Goal: Transaction & Acquisition: Purchase product/service

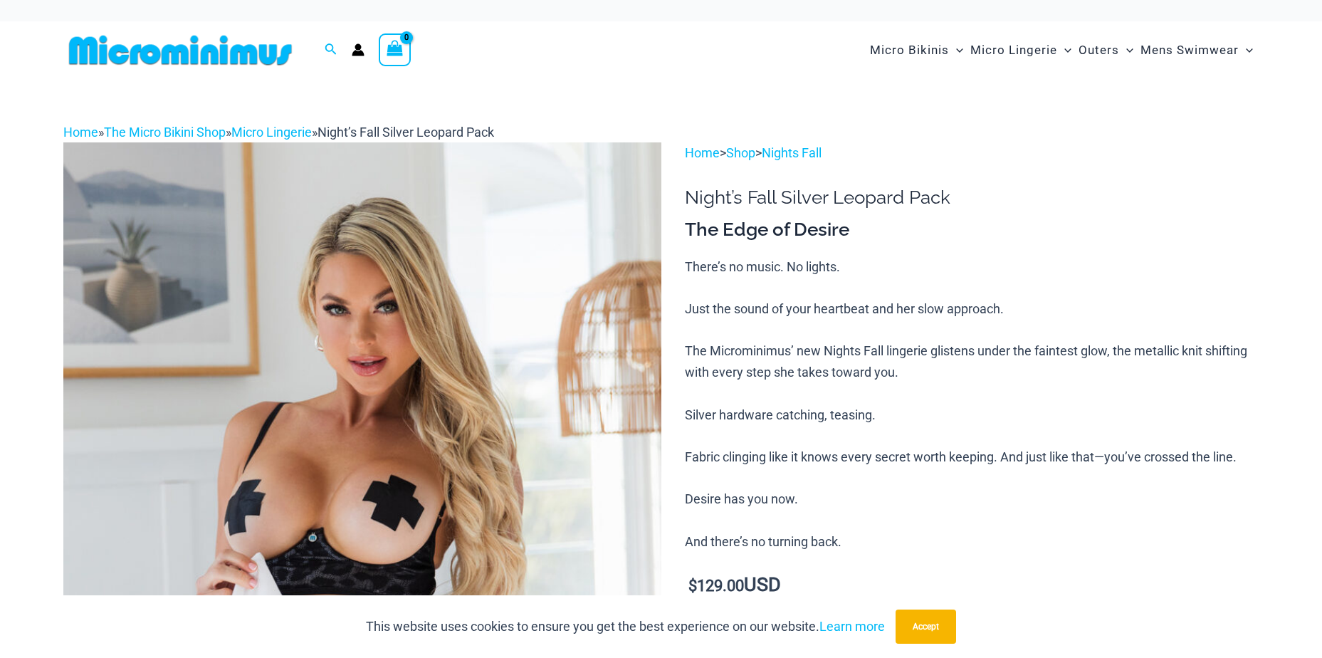
click at [88, 37] on img at bounding box center [180, 50] width 234 height 32
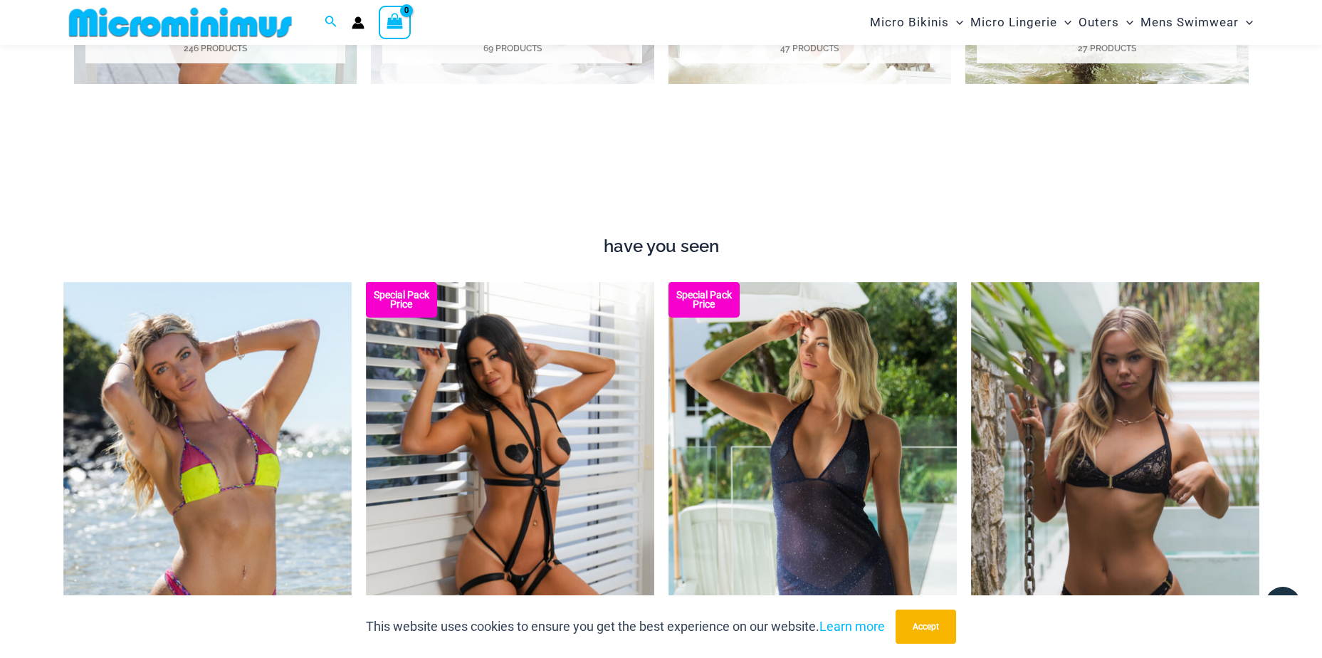
scroll to position [1073, 0]
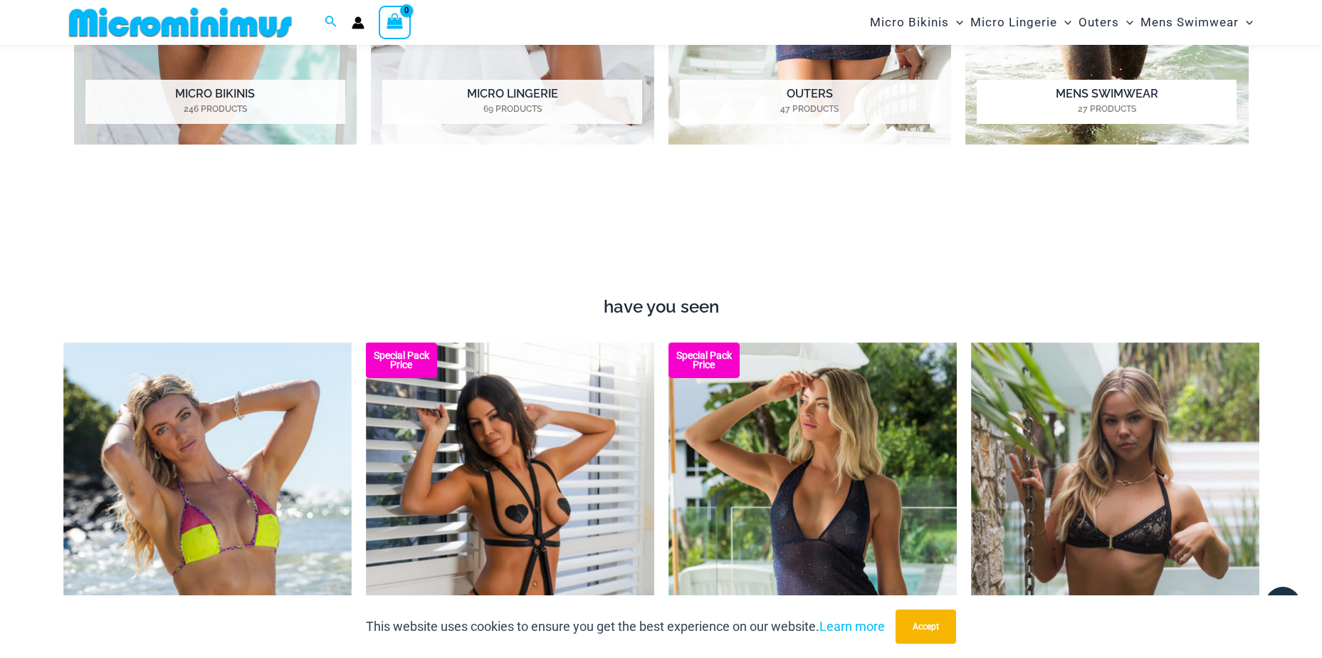
click at [1071, 104] on mark "27 Products" at bounding box center [1107, 109] width 260 height 13
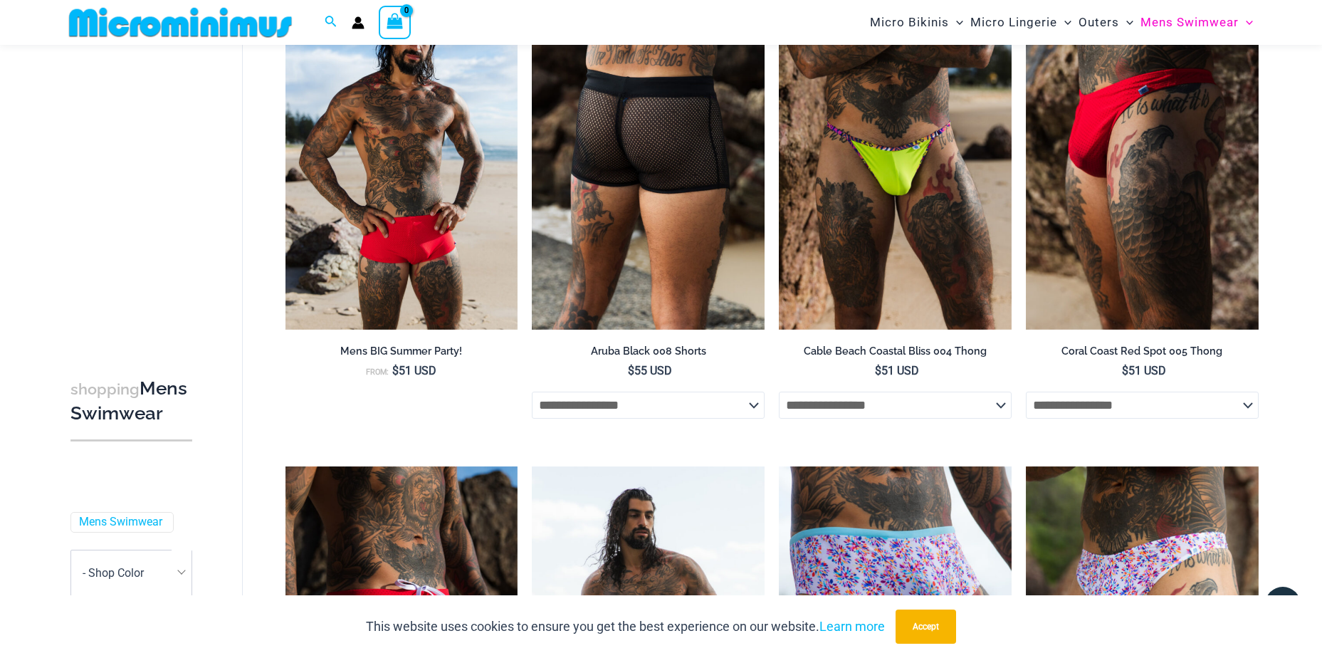
scroll to position [202, 0]
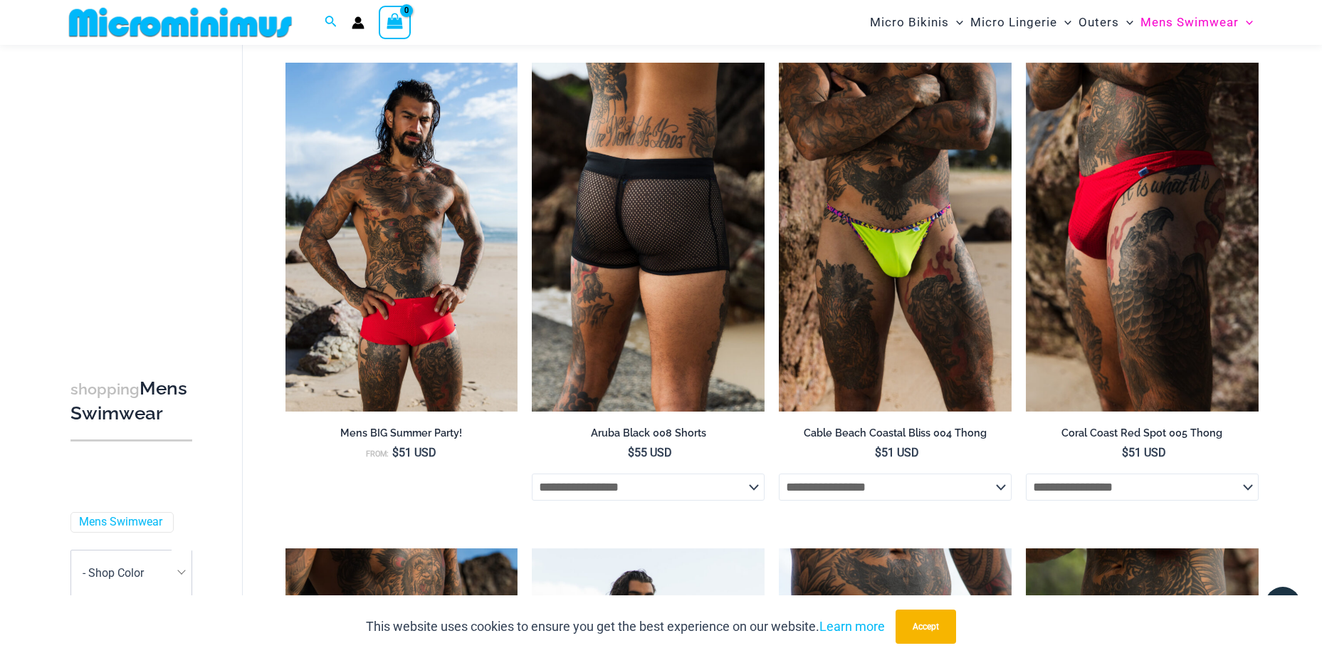
click at [674, 488] on select "**********" at bounding box center [648, 487] width 233 height 27
select select "*******"
click at [532, 474] on select "**********" at bounding box center [648, 487] width 233 height 27
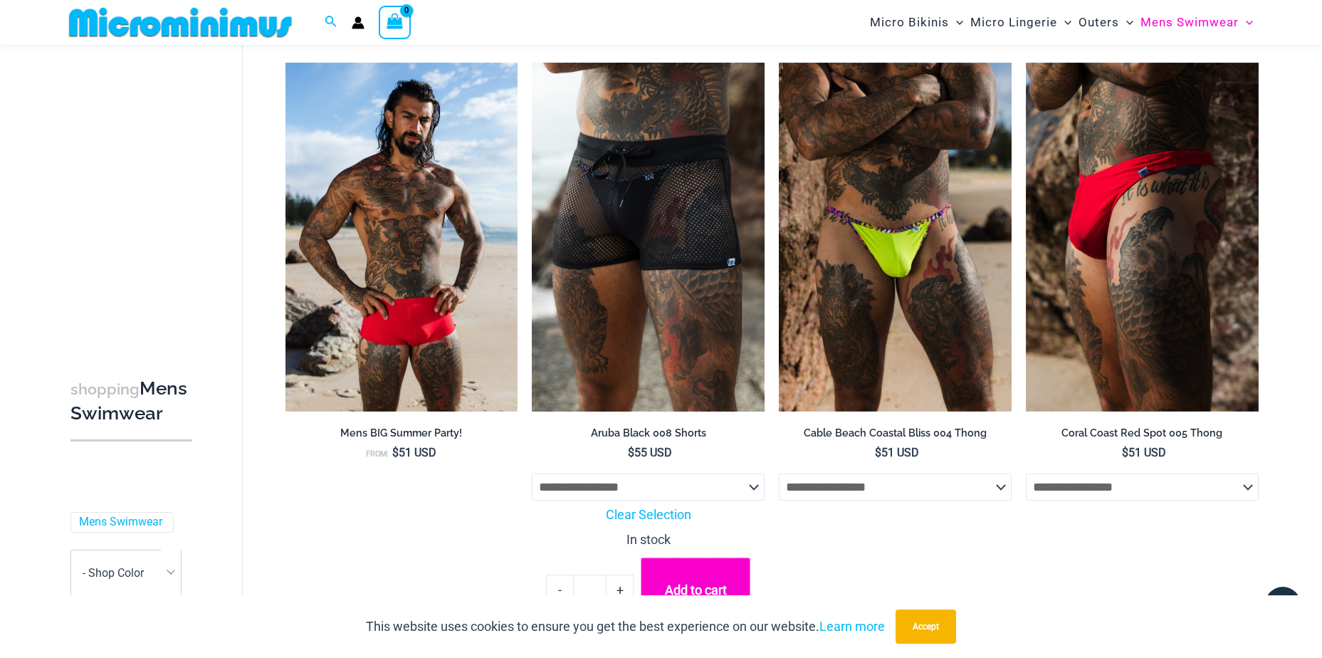
click at [670, 577] on button "Add to cart" at bounding box center [696, 590] width 110 height 65
click at [940, 631] on button "Accept" at bounding box center [926, 627] width 61 height 34
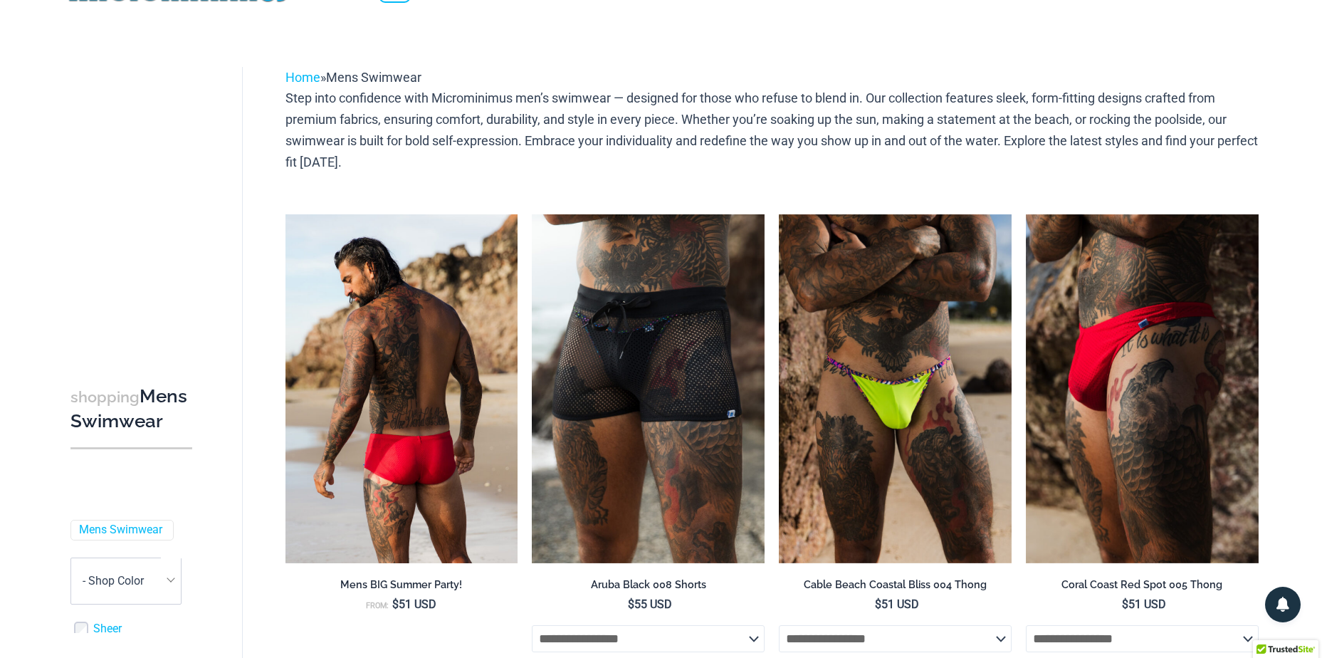
scroll to position [0, 0]
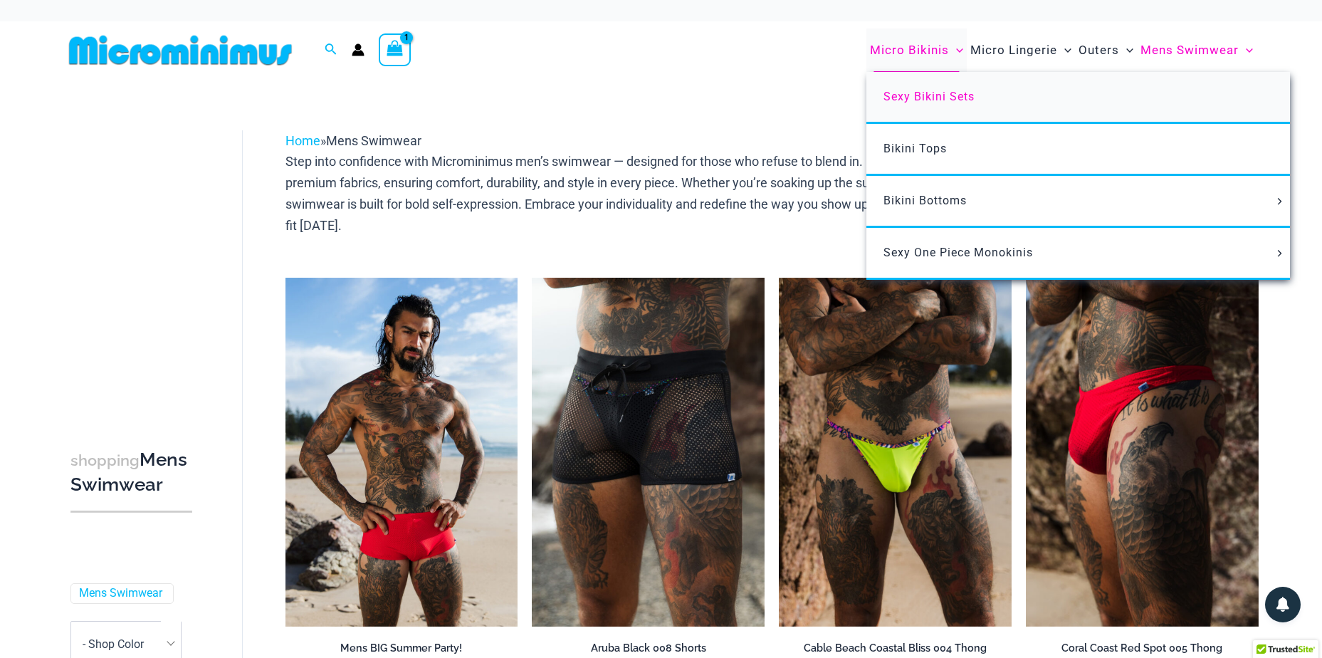
click at [928, 95] on span "Sexy Bikini Sets" at bounding box center [929, 97] width 91 height 14
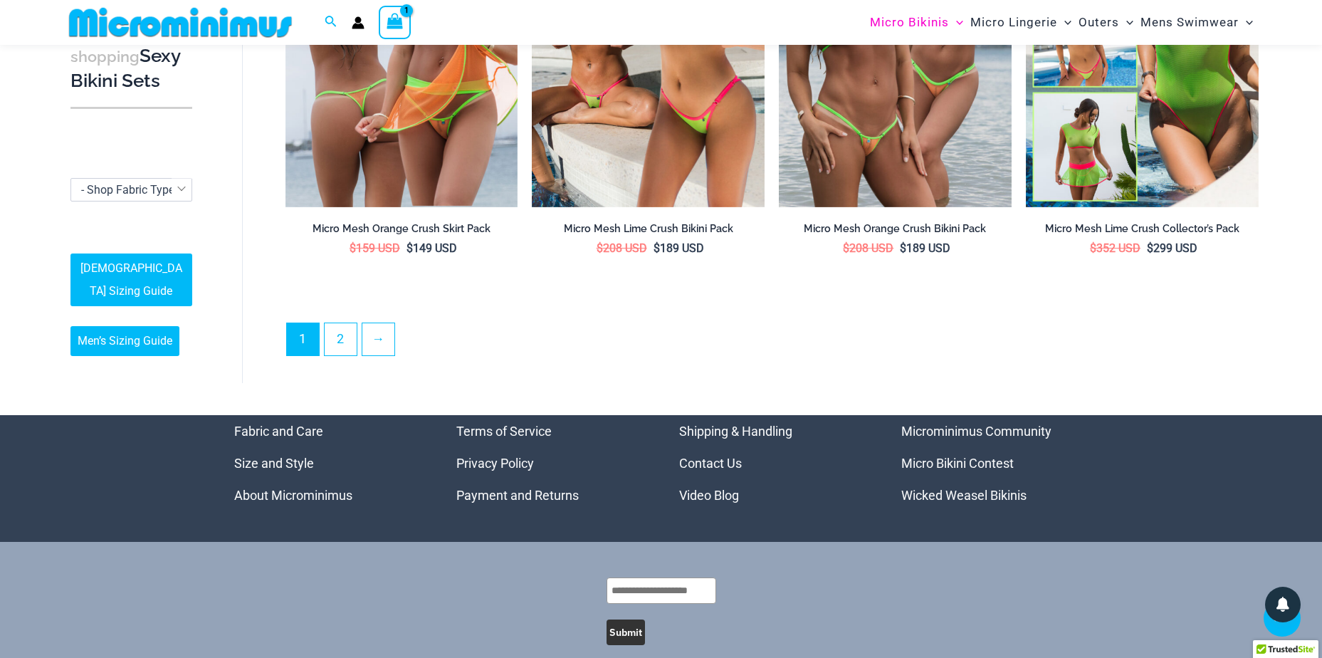
scroll to position [3465, 0]
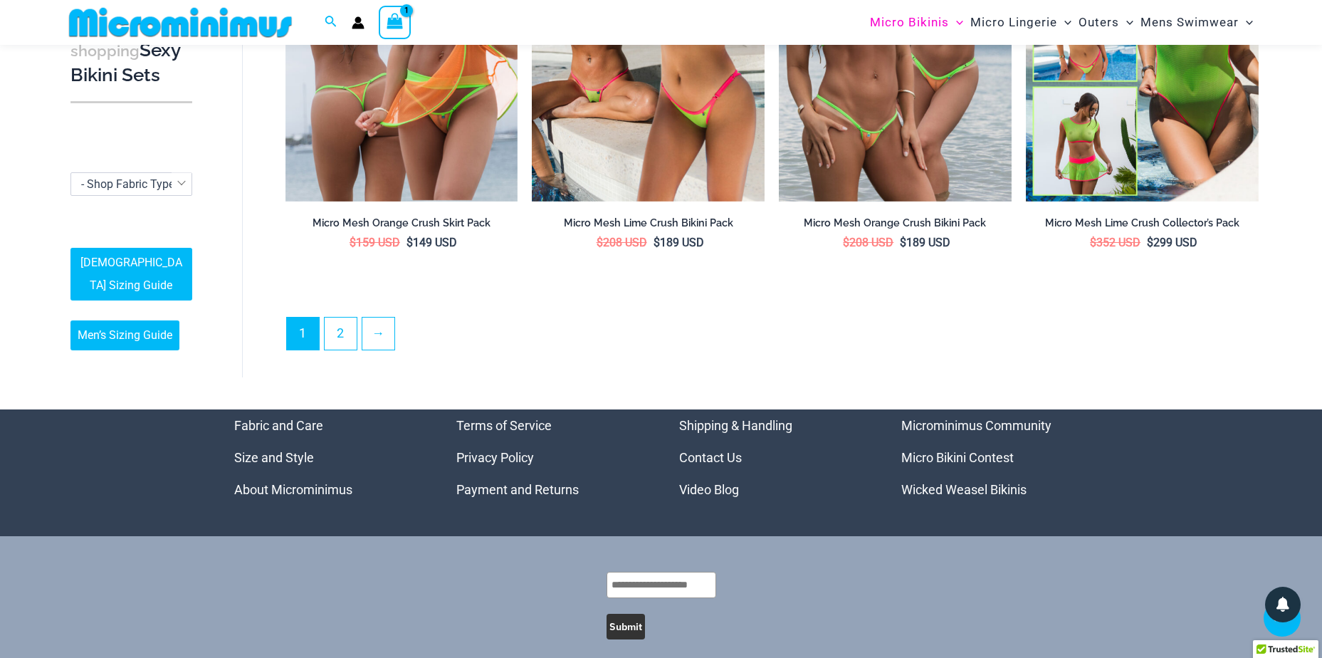
click at [176, 172] on span at bounding box center [182, 182] width 20 height 21
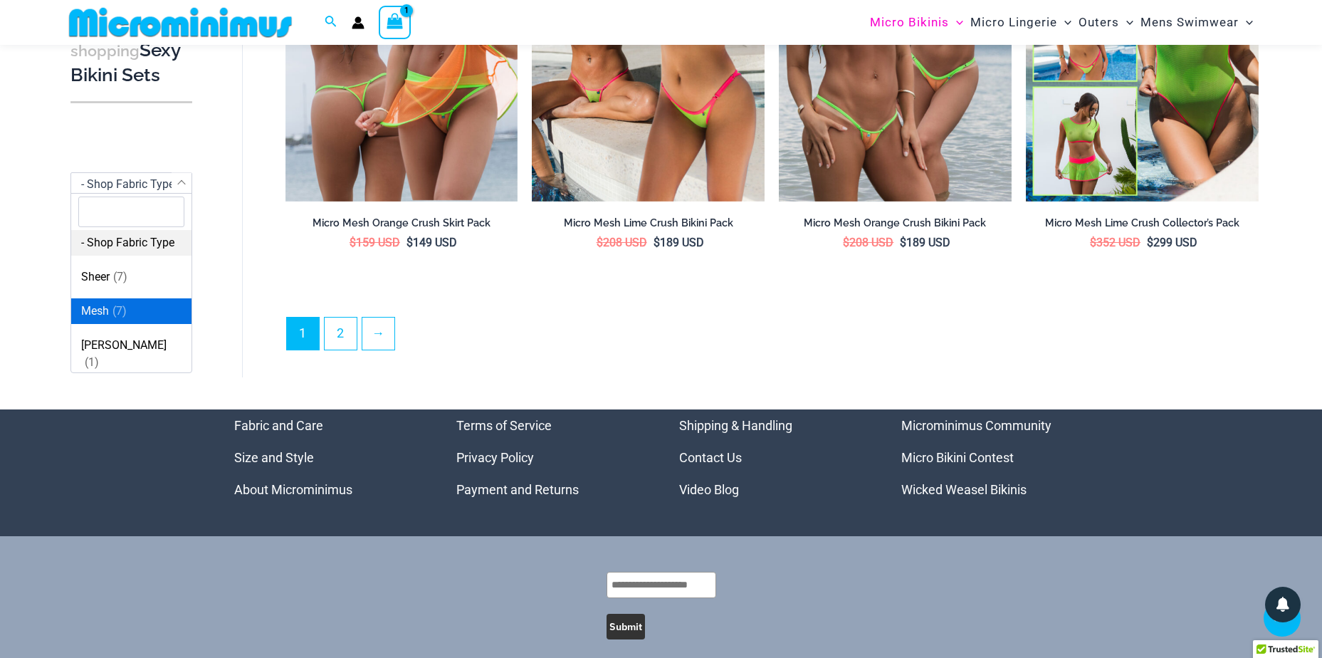
select select "****"
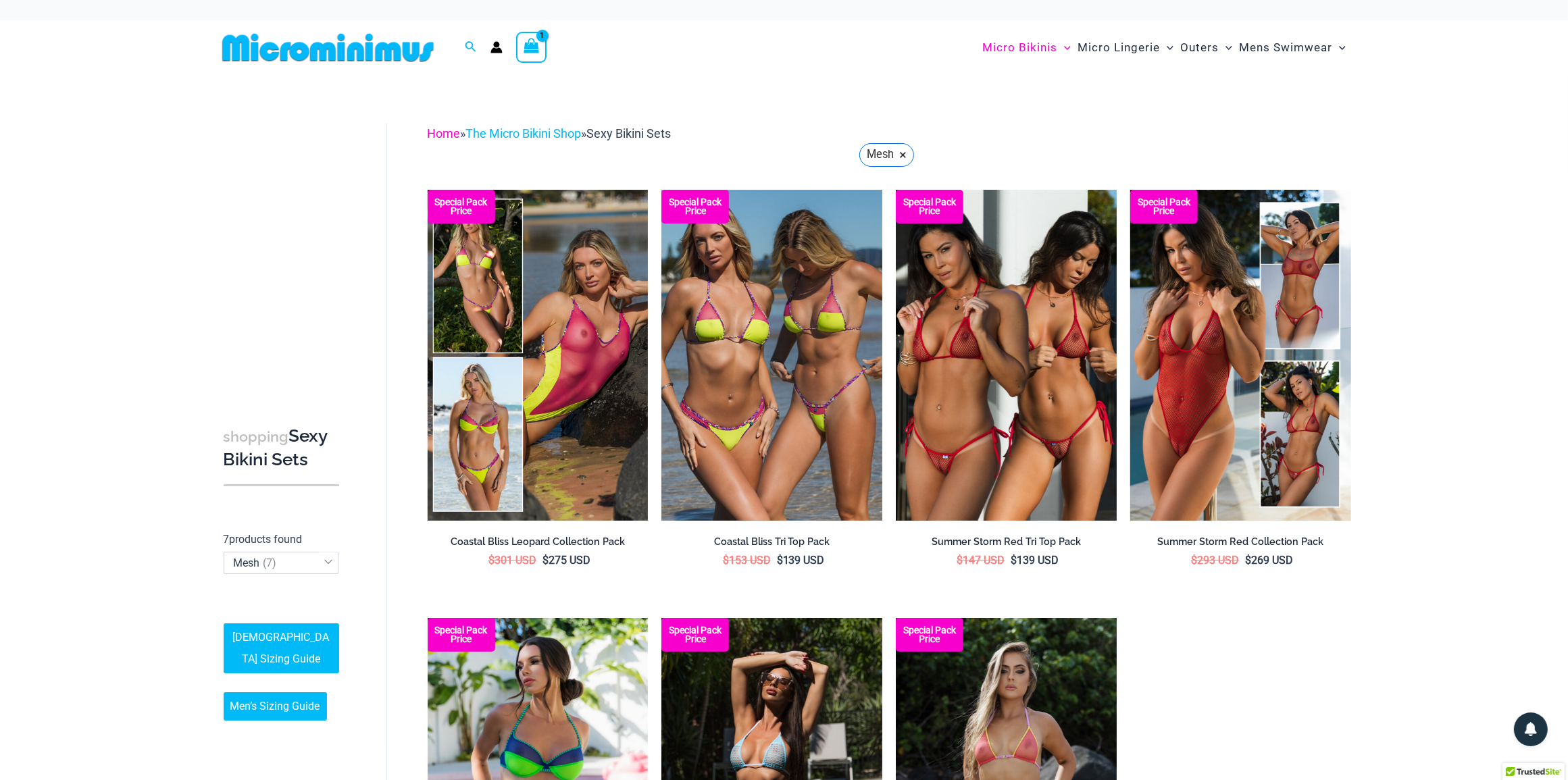
click at [450, 133] on link "Home" at bounding box center [444, 133] width 33 height 14
click at [512, 133] on link "The Micro Bikini Shop" at bounding box center [524, 133] width 116 height 14
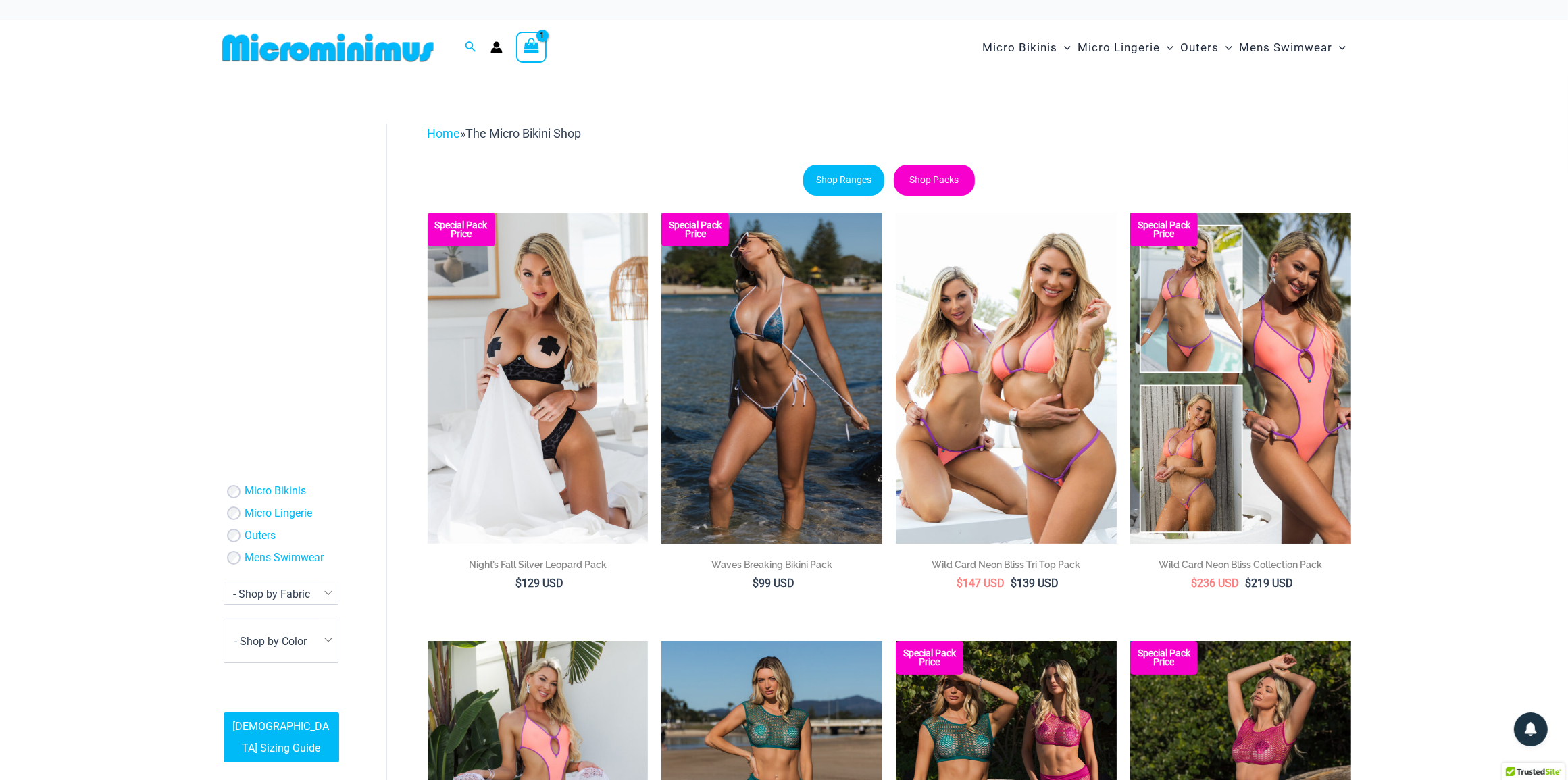
click at [932, 179] on link "Shop Packs" at bounding box center [933, 180] width 81 height 31
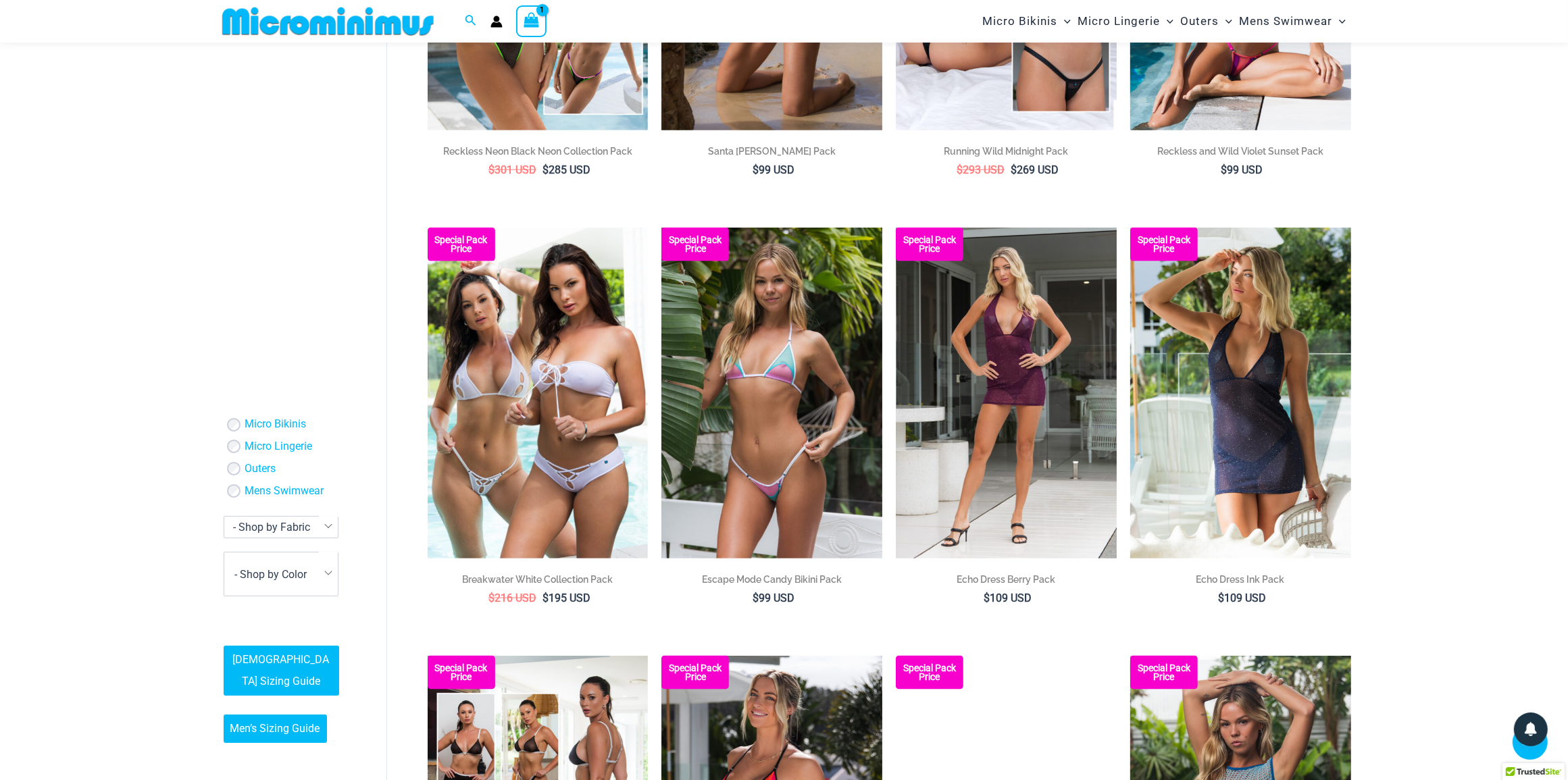
scroll to position [2102, 0]
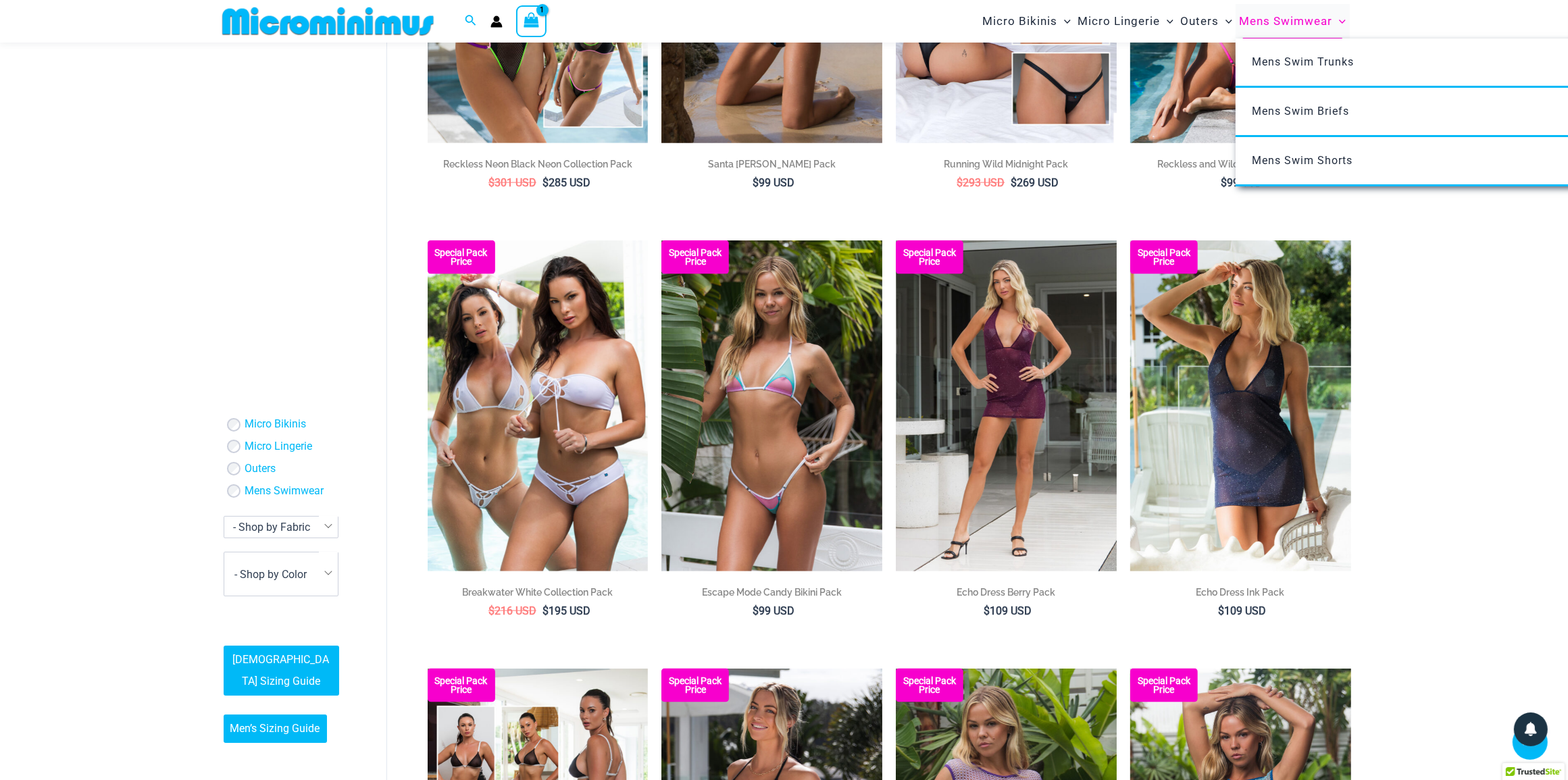
click at [1285, 15] on span "Mens Swimwear" at bounding box center [1285, 21] width 93 height 34
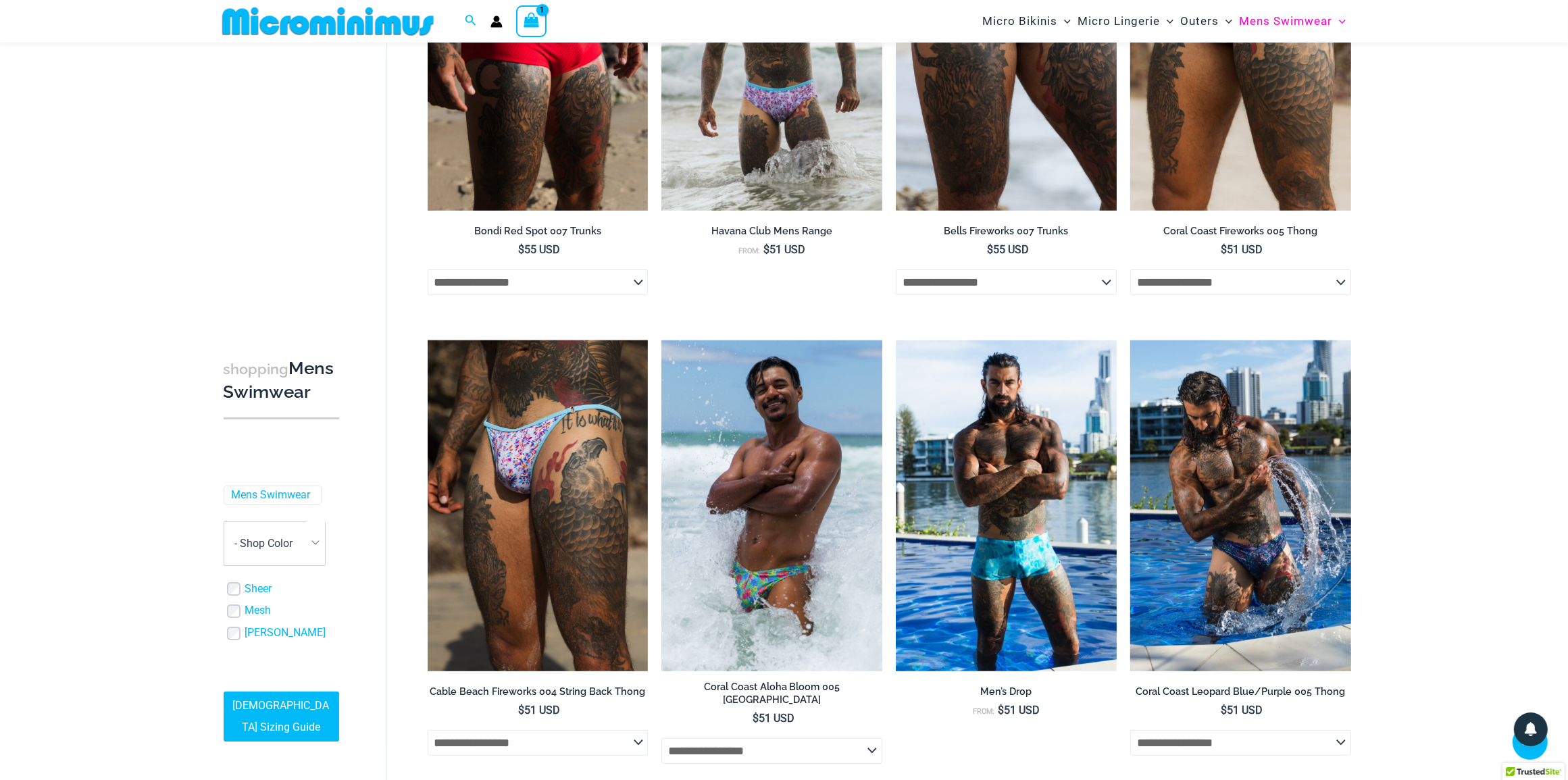
scroll to position [789, 0]
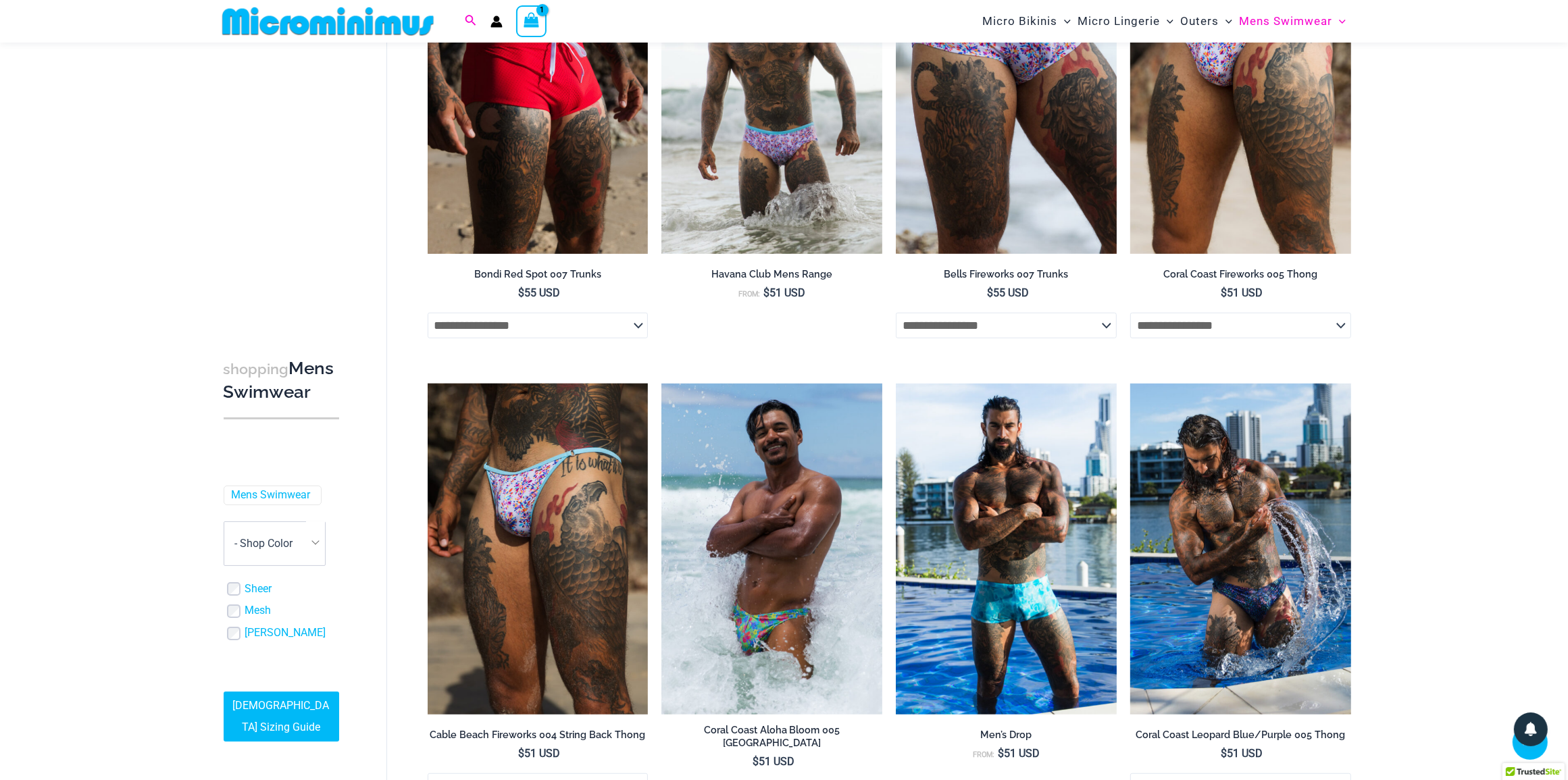
click at [470, 25] on icon "Search icon link" at bounding box center [470, 21] width 10 height 12
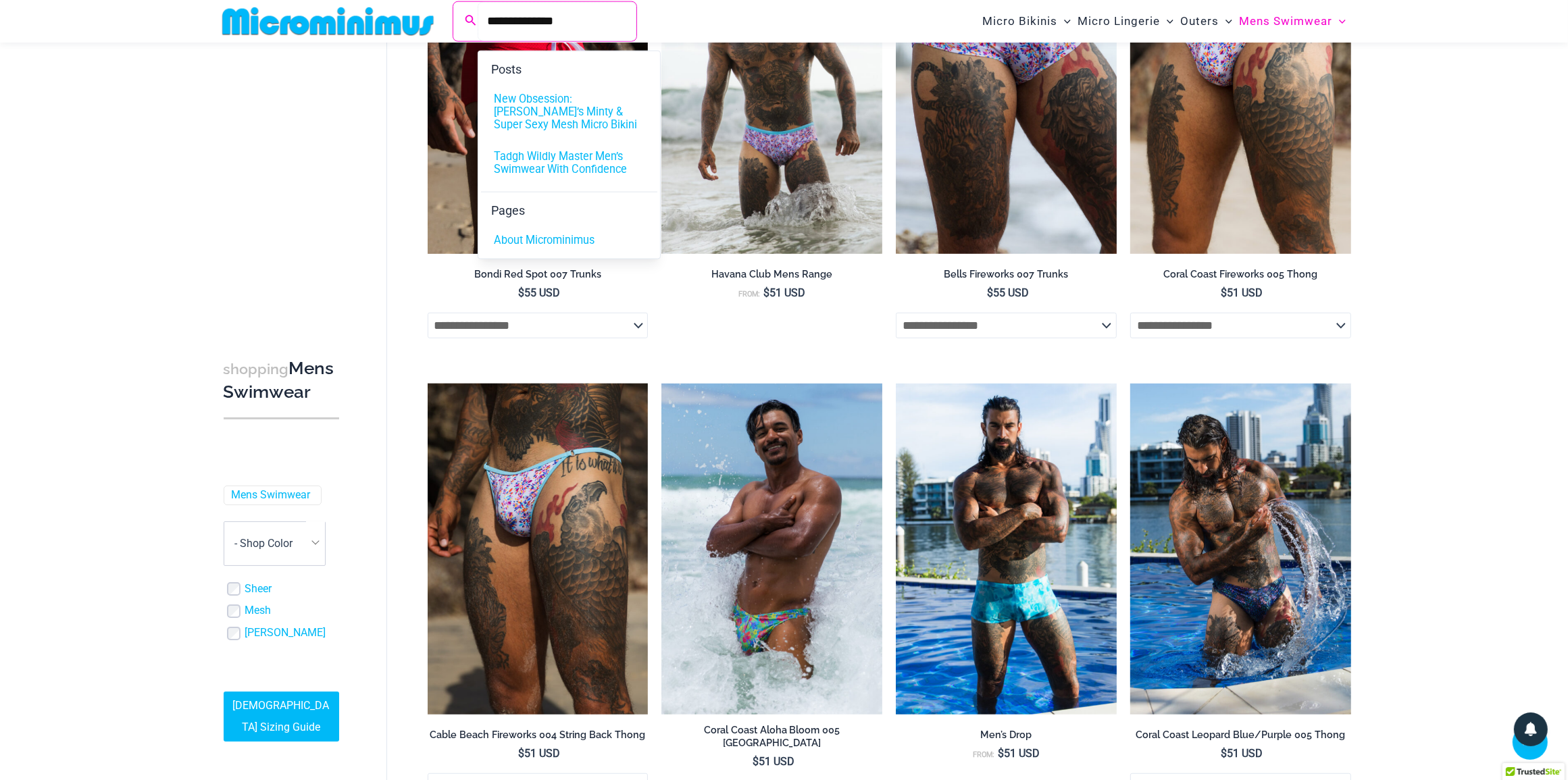
type input "**********"
click button "Search" at bounding box center [0, 0] width 0 height 0
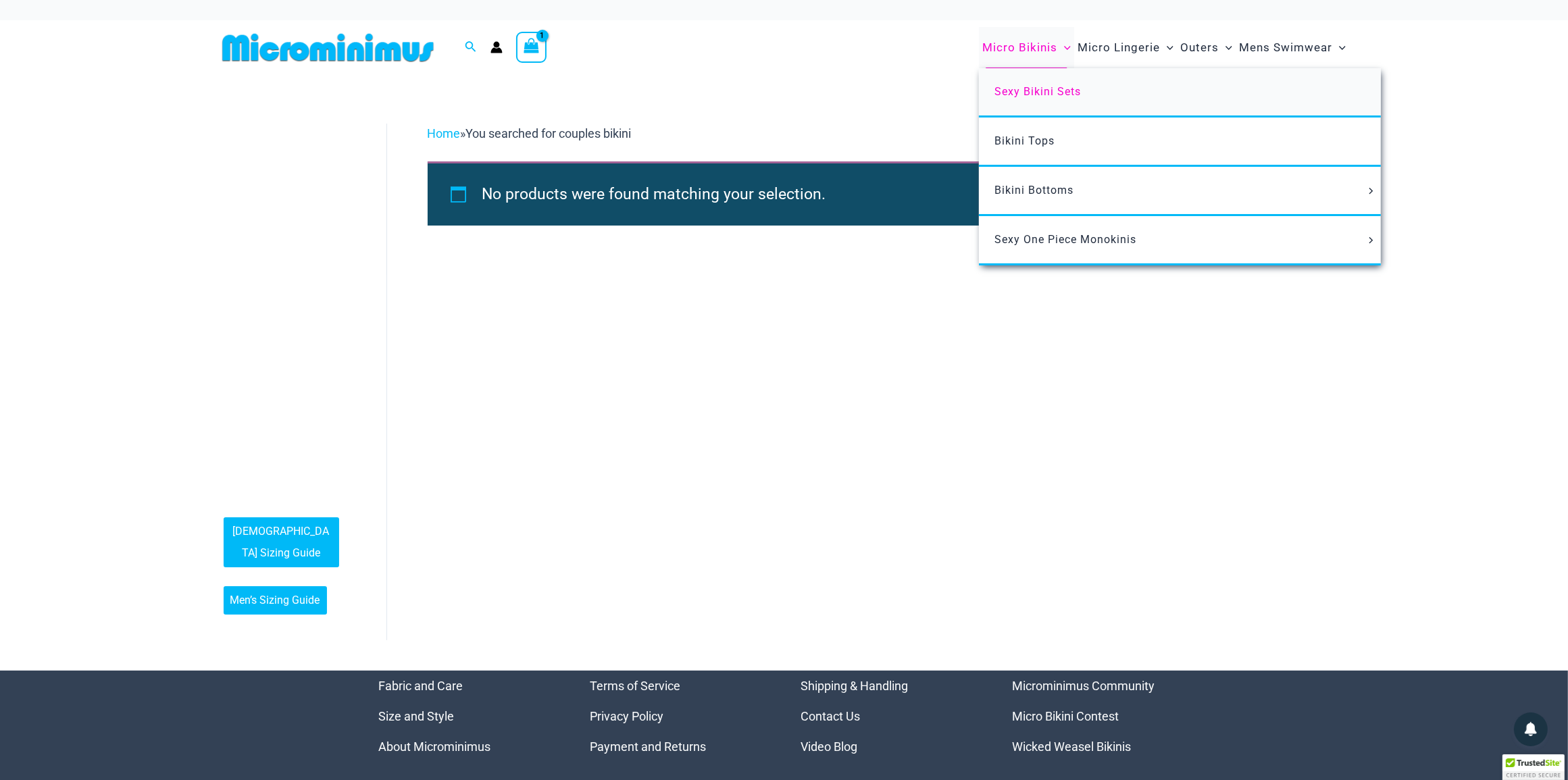
click at [1028, 89] on span "Sexy Bikini Sets" at bounding box center [1038, 92] width 86 height 13
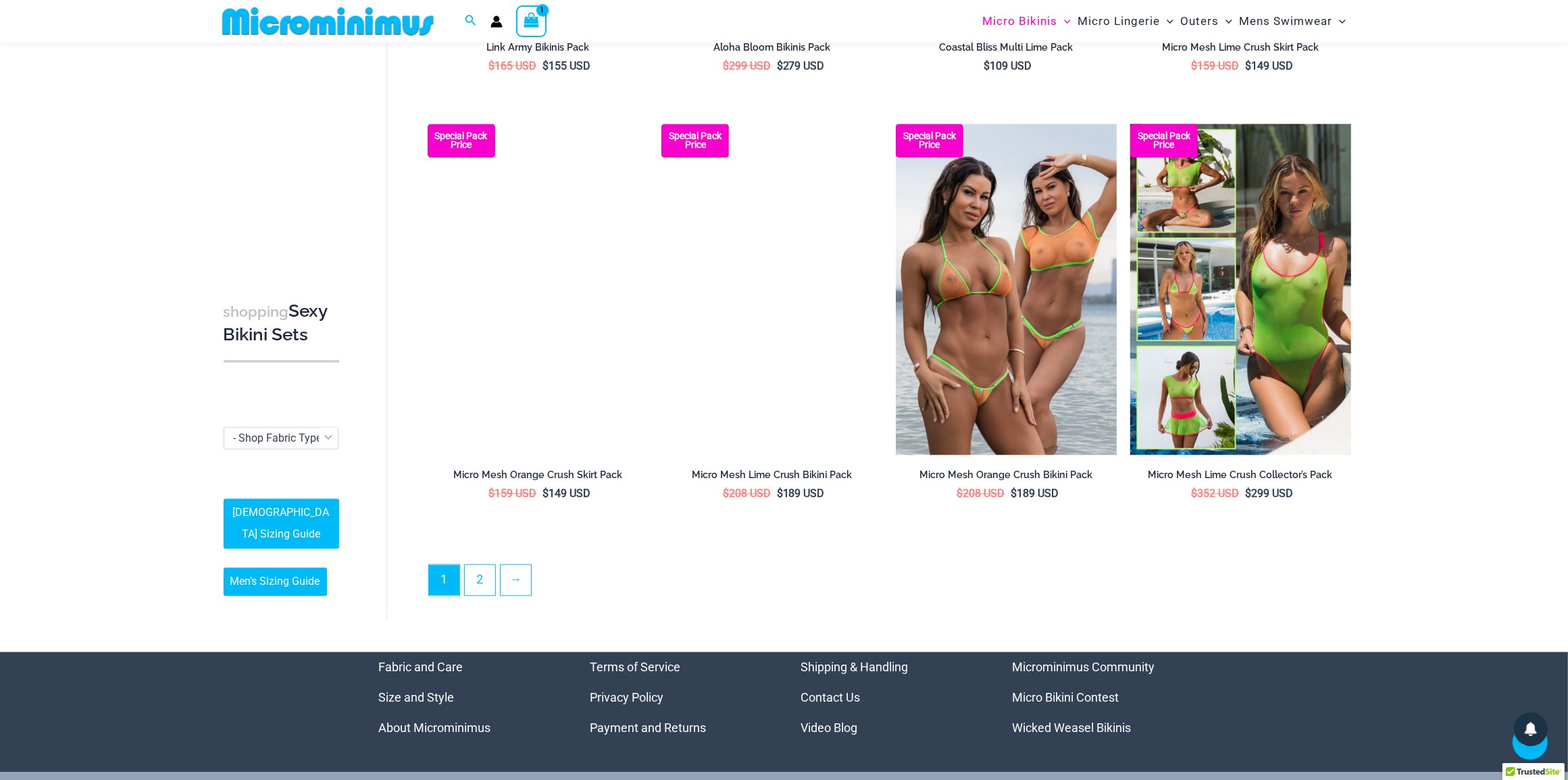
scroll to position [3029, 0]
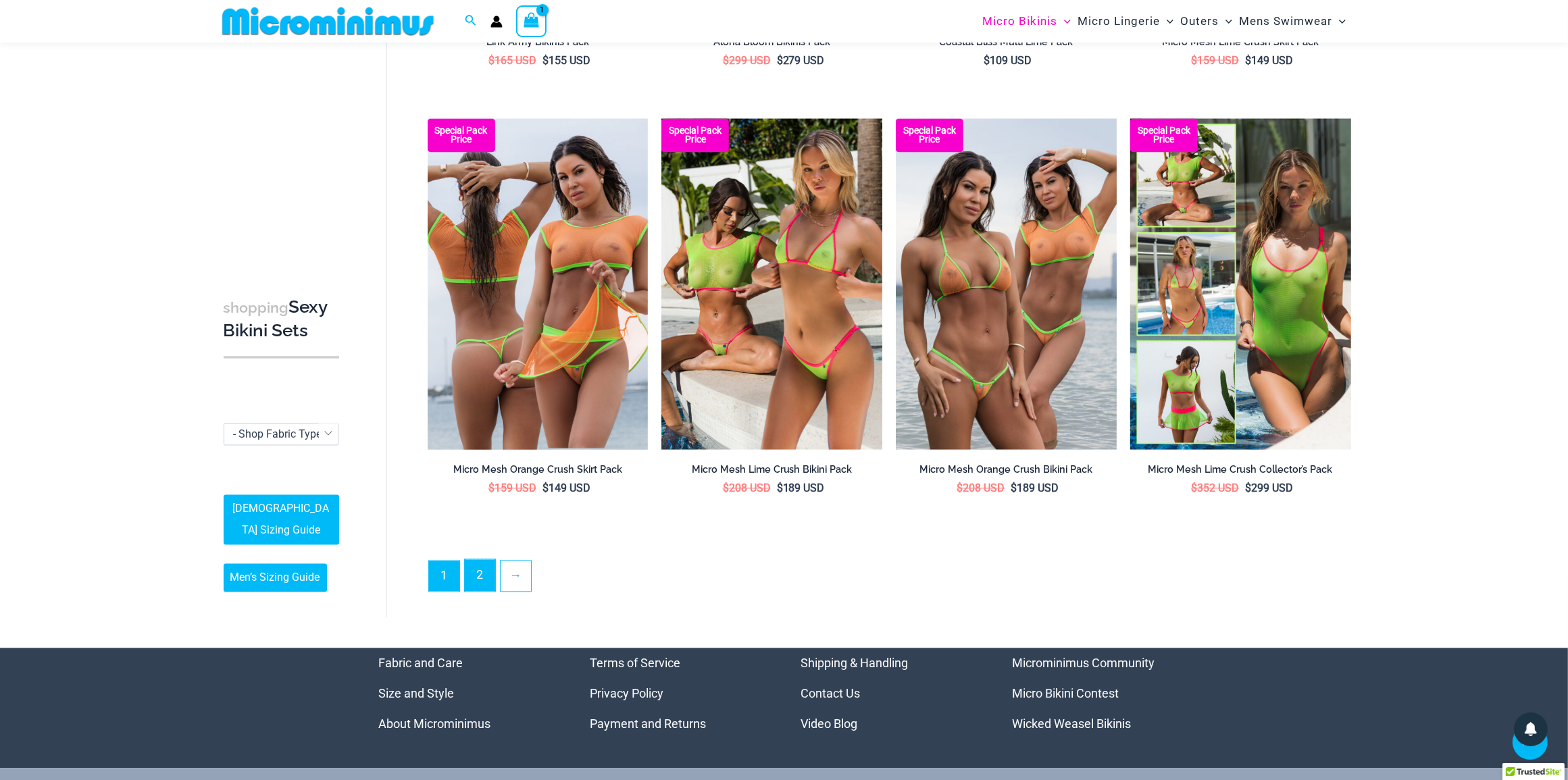
click at [470, 580] on link "2" at bounding box center [480, 575] width 30 height 31
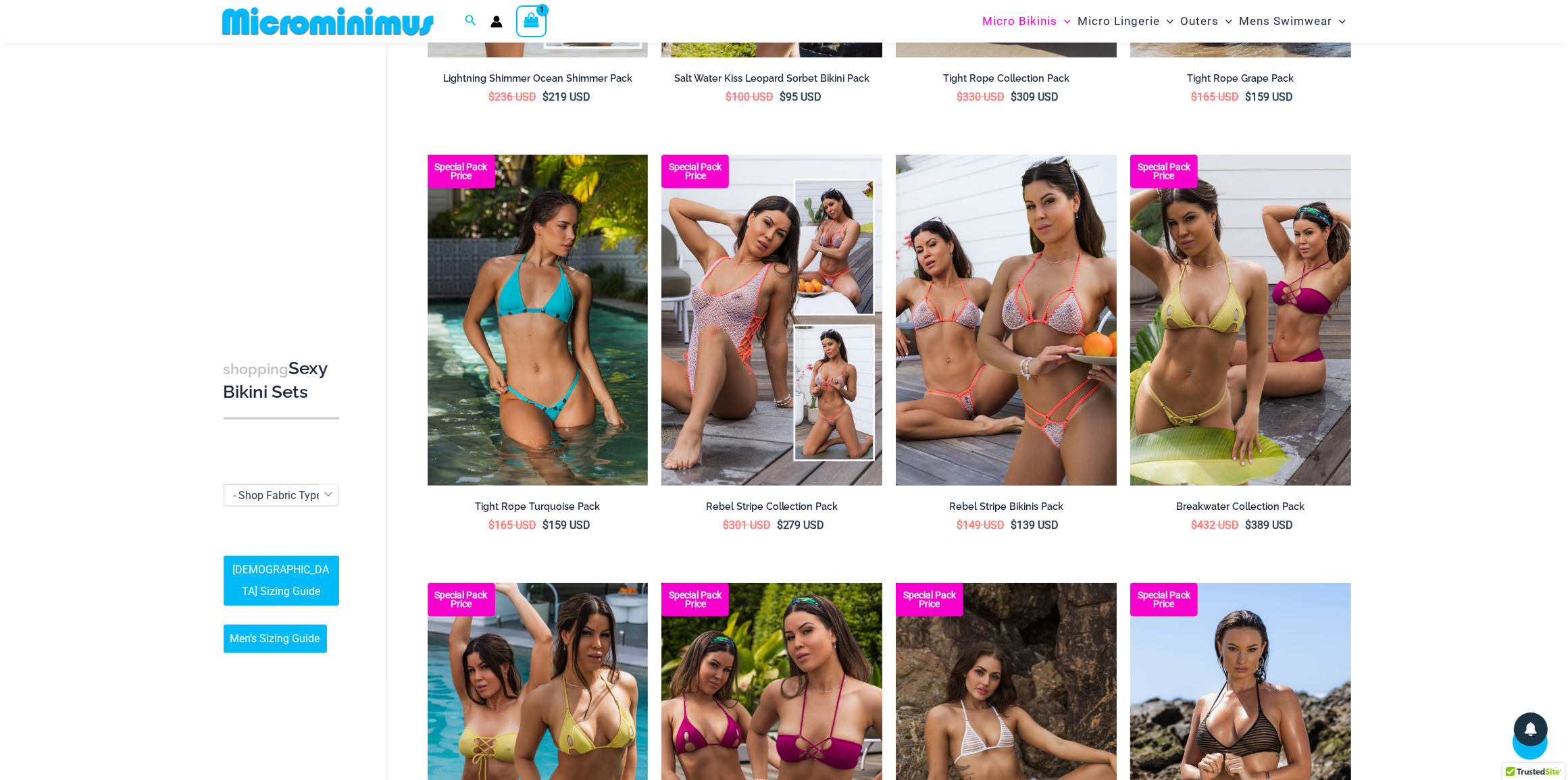
scroll to position [834, 0]
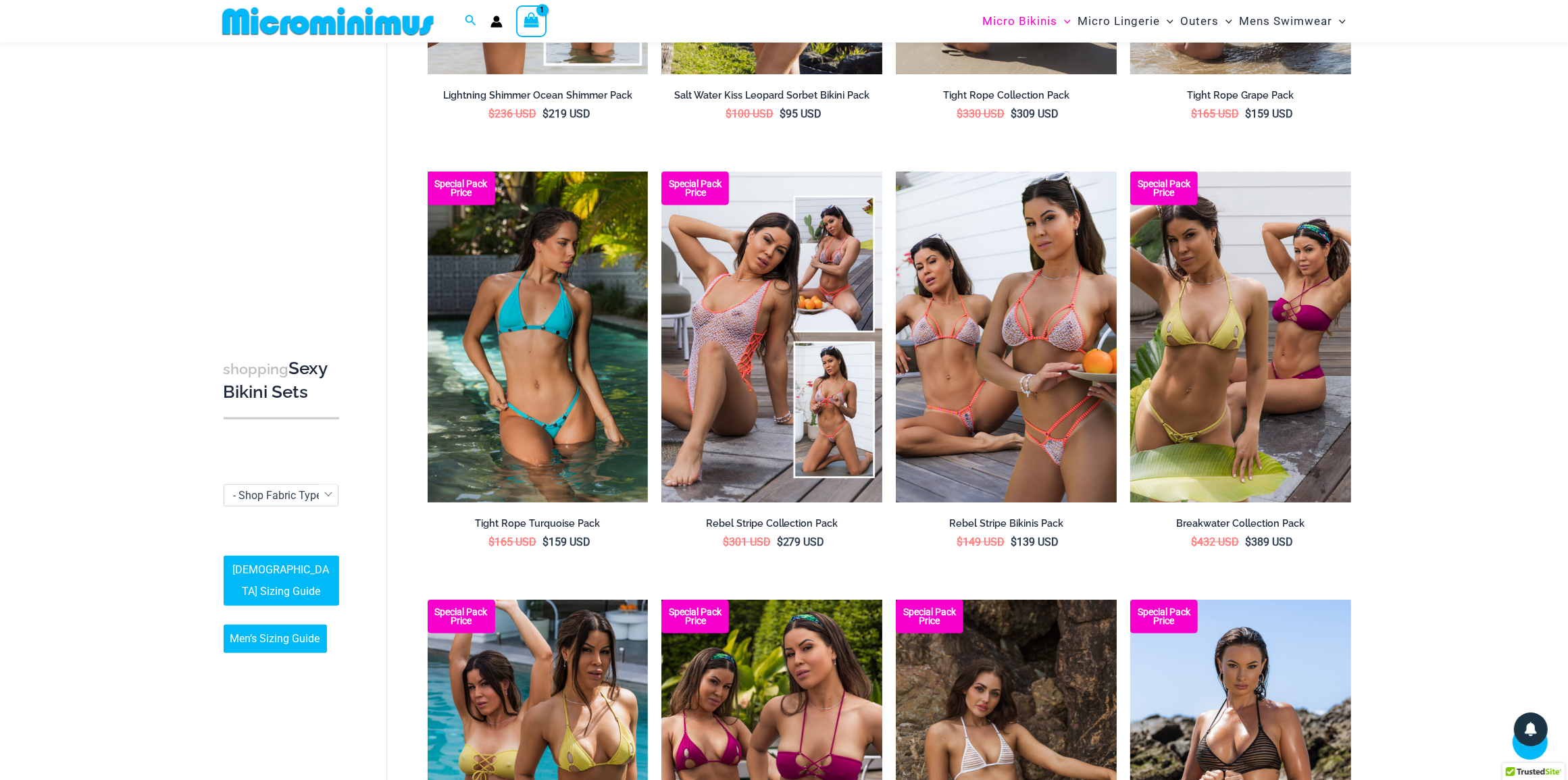
click at [531, 12] on icon "View Shopping Cart, 1 items" at bounding box center [531, 20] width 15 height 15
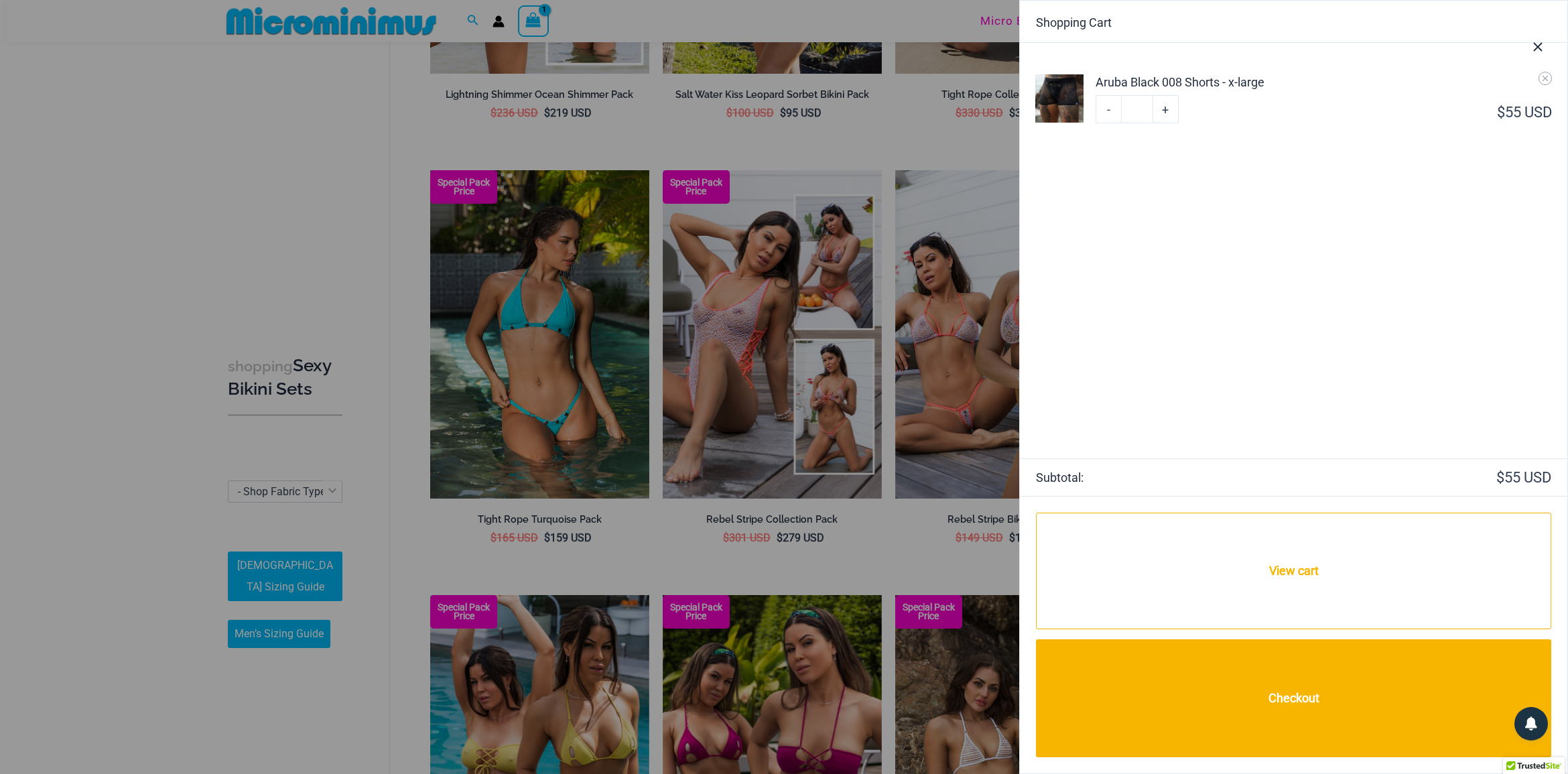
click at [113, 247] on div at bounding box center [784, 387] width 1568 height 774
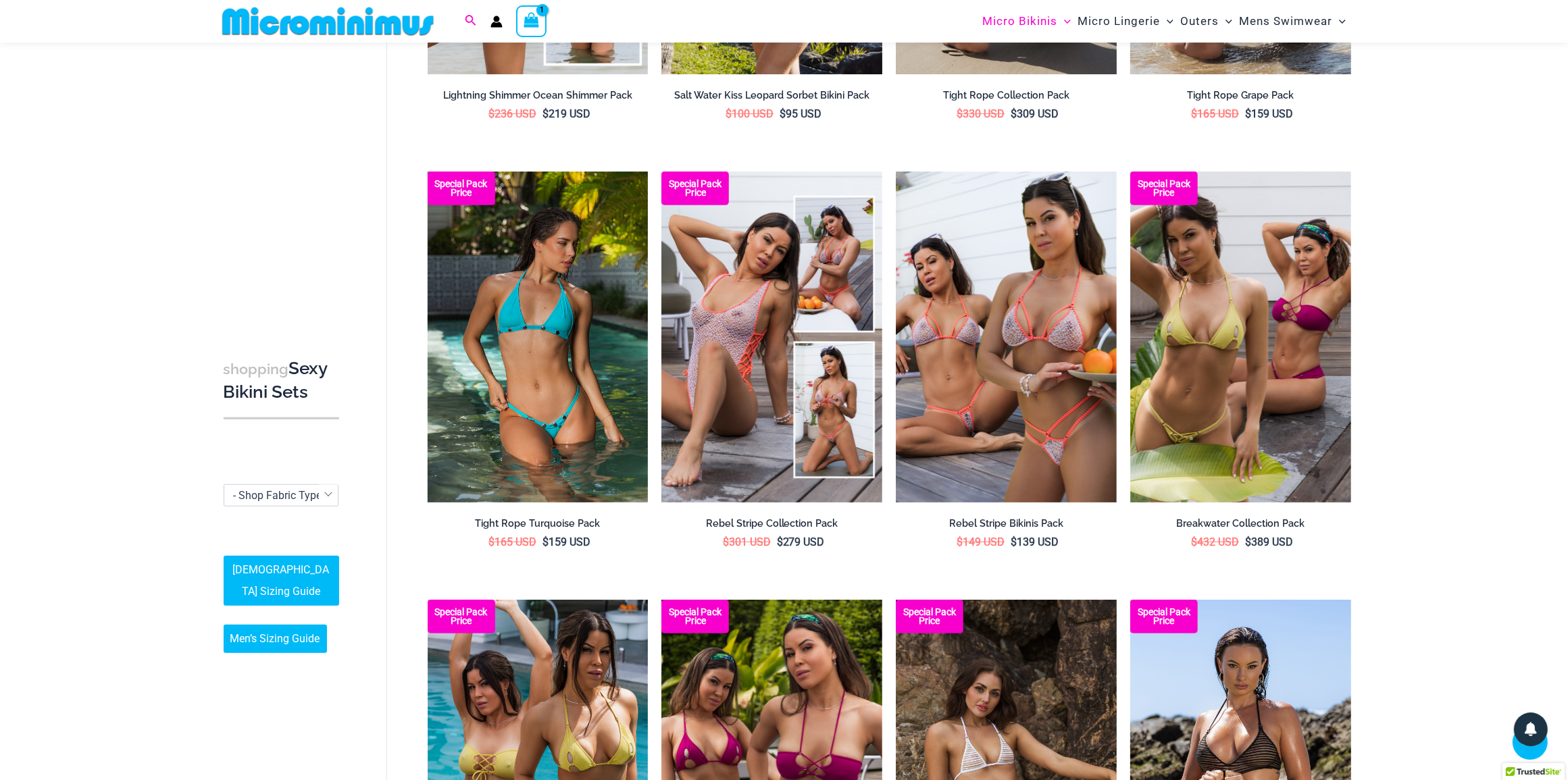
click at [467, 20] on icon "Search icon link" at bounding box center [470, 21] width 10 height 12
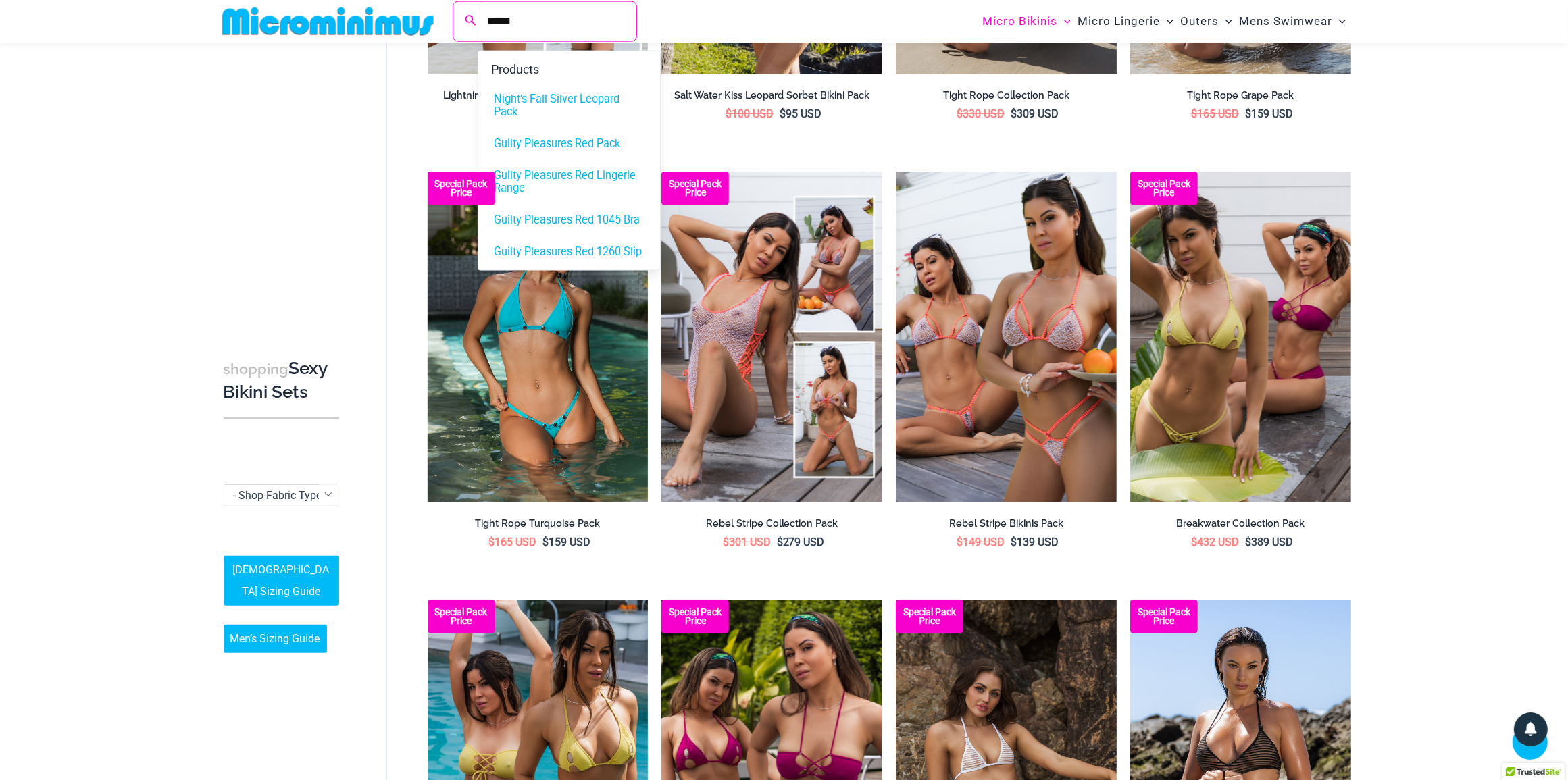
type input "*****"
click button "Search" at bounding box center [0, 0] width 0 height 0
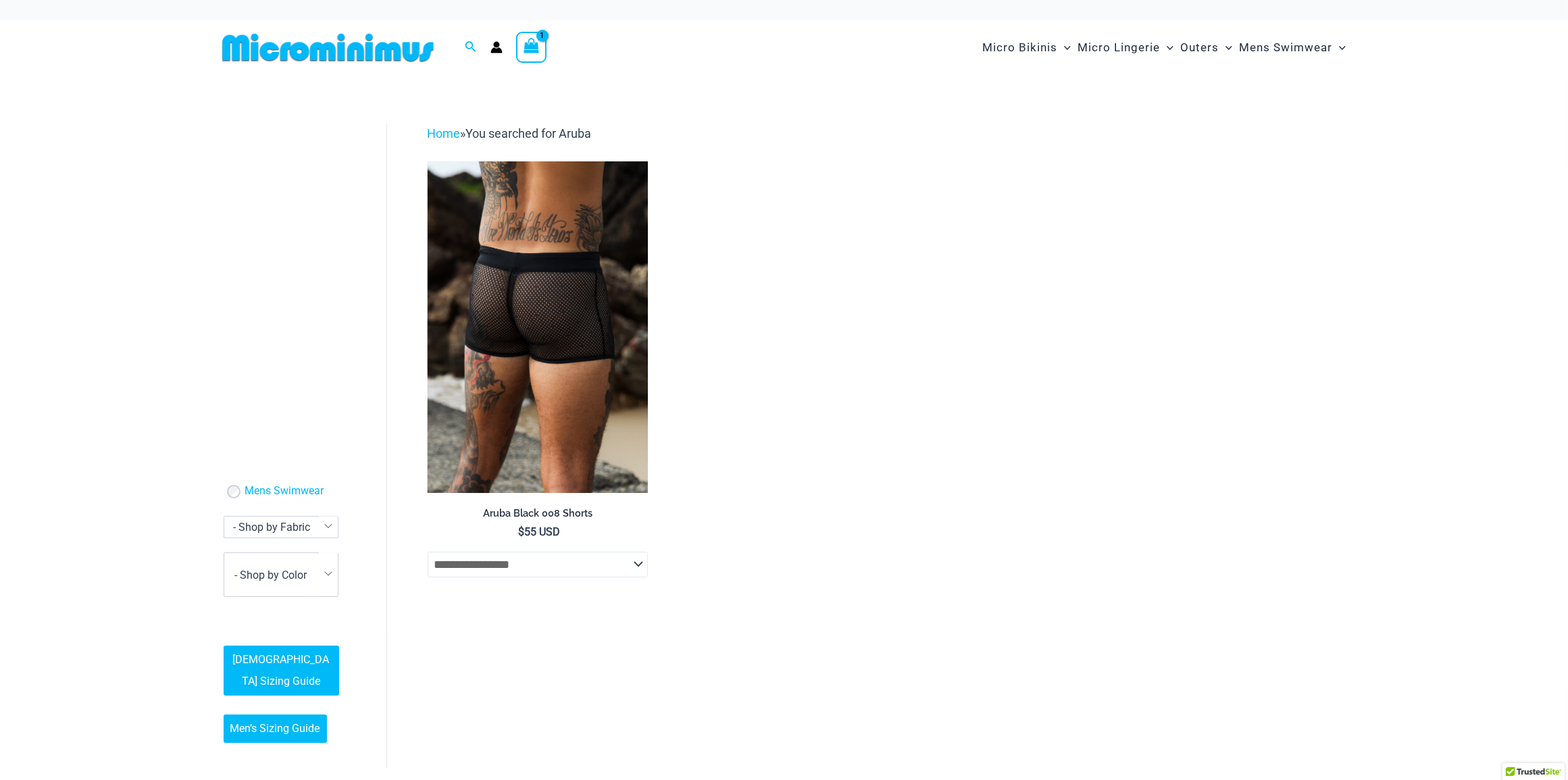
click at [623, 392] on img at bounding box center [538, 326] width 221 height 331
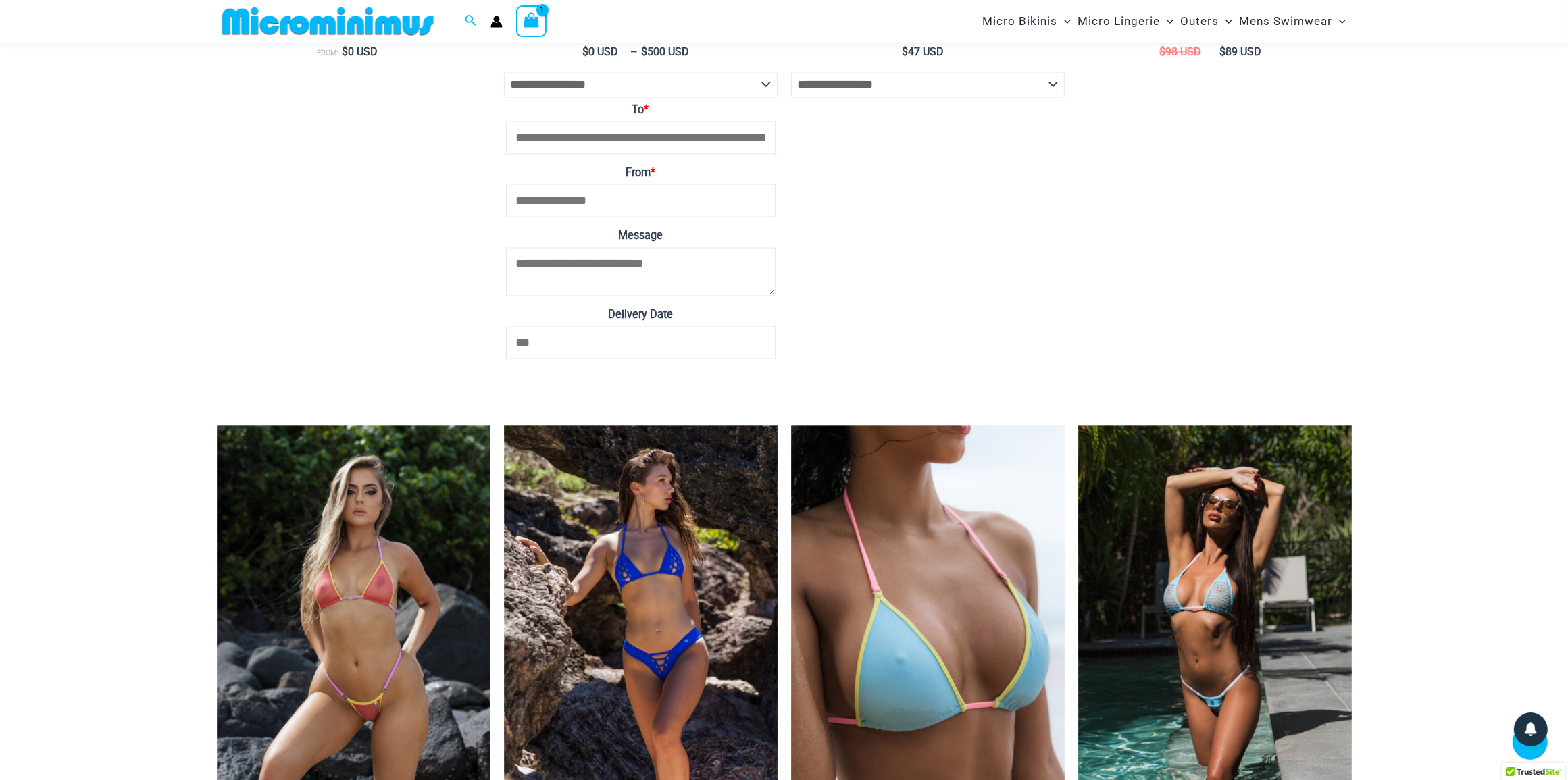
scroll to position [3200, 0]
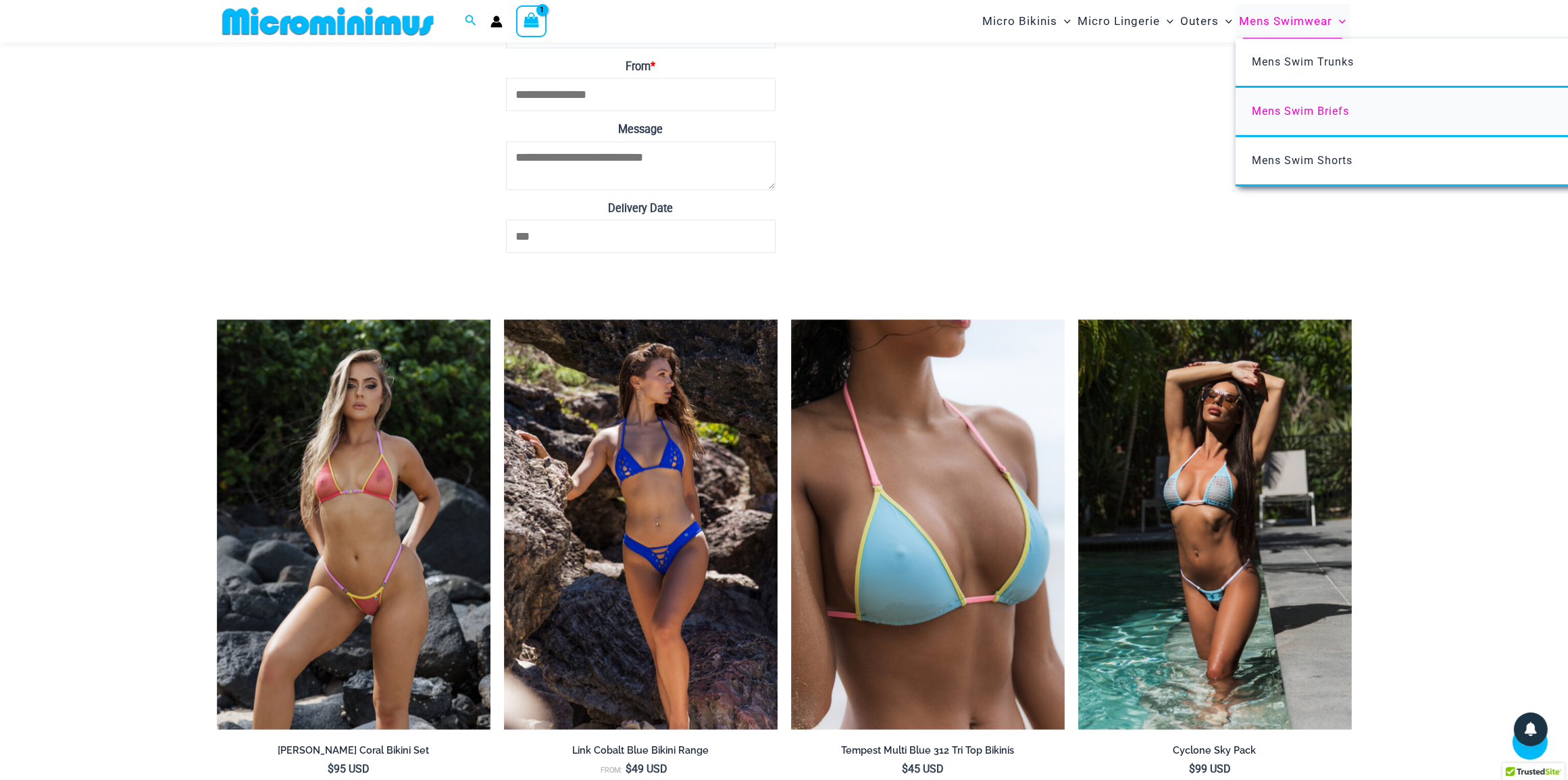
click at [1267, 108] on span "Mens Swim Briefs" at bounding box center [1300, 111] width 98 height 13
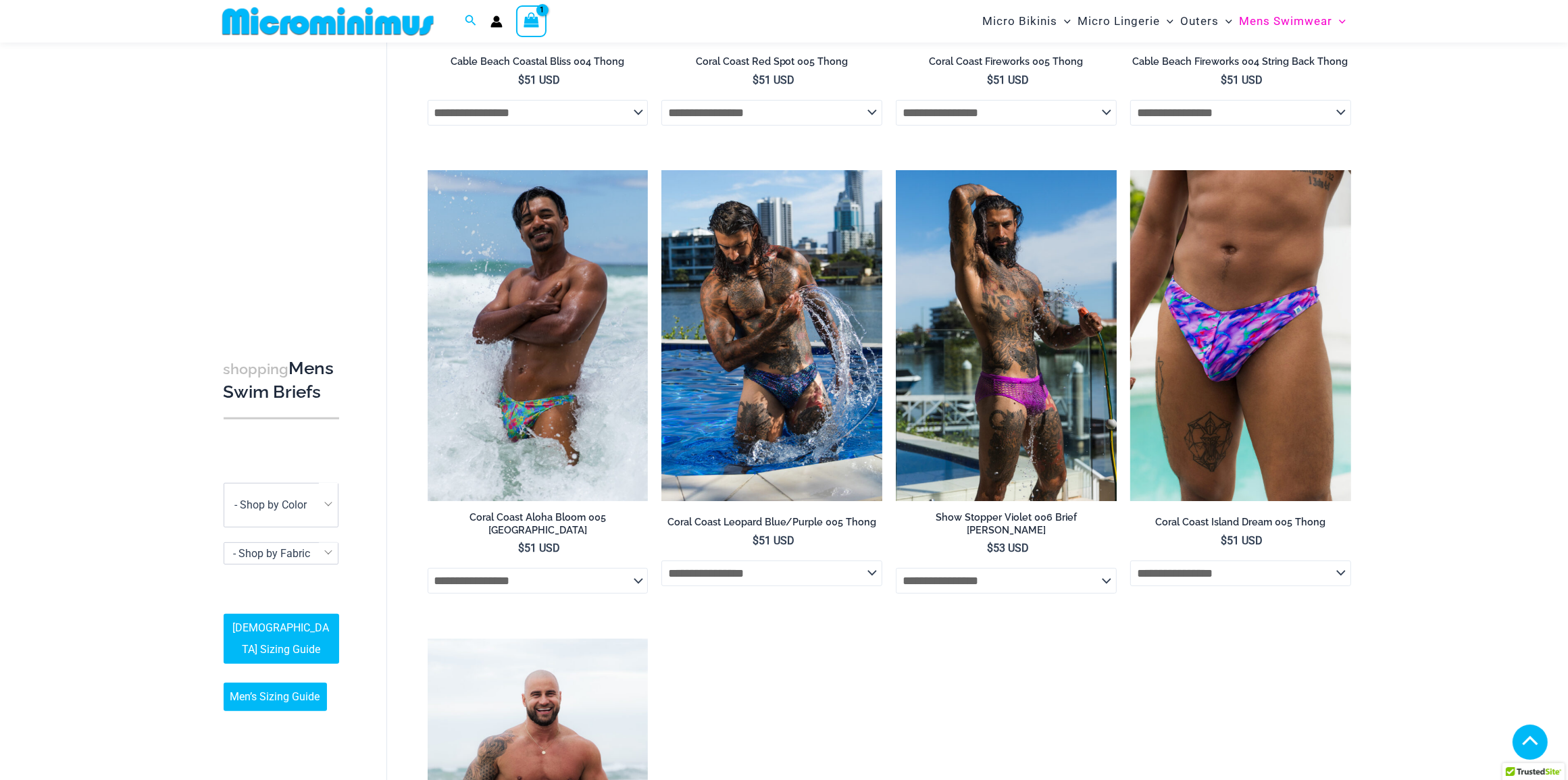
scroll to position [411, 0]
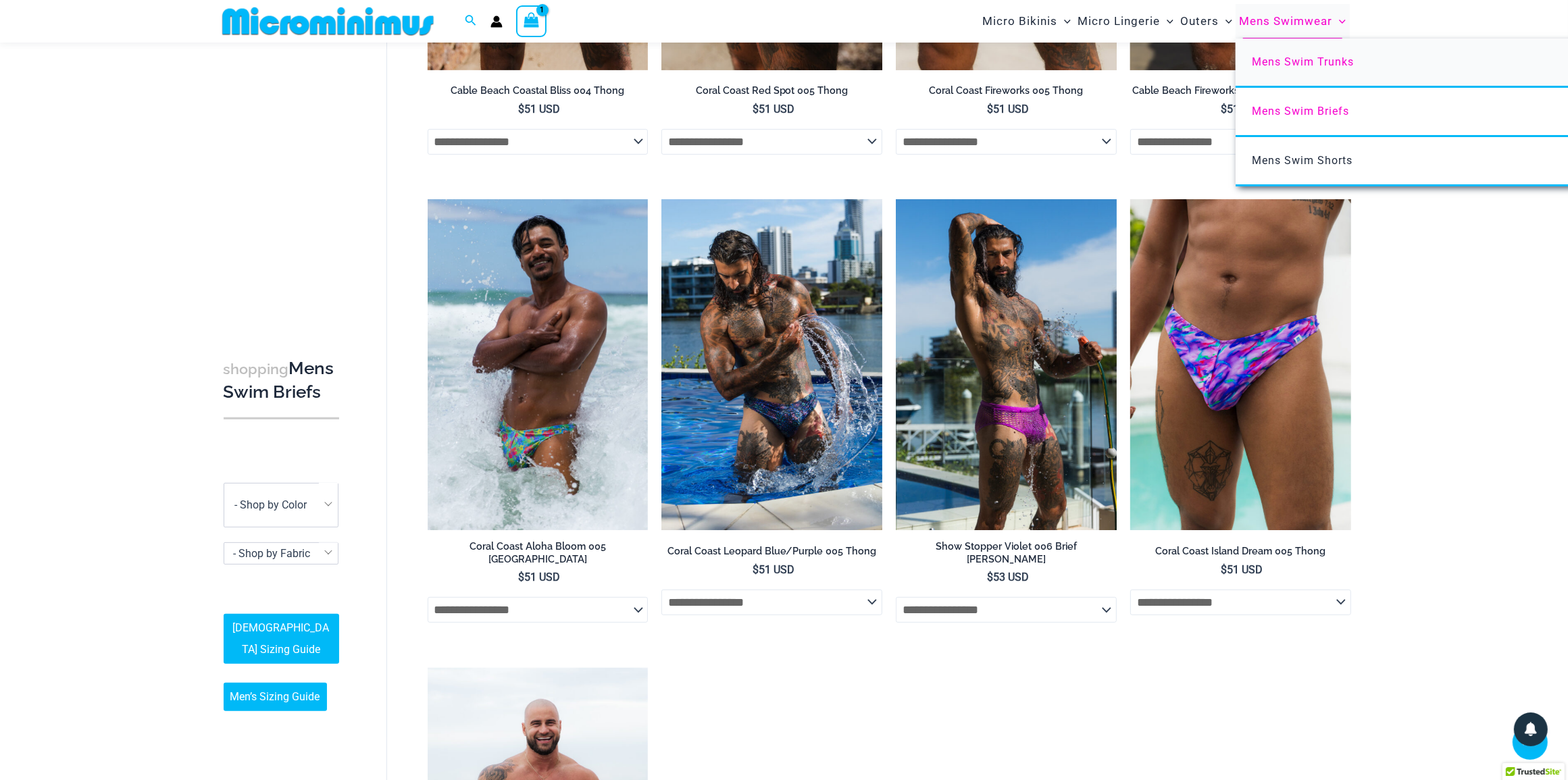
click at [1324, 60] on span "Mens Swim Trunks" at bounding box center [1302, 62] width 102 height 13
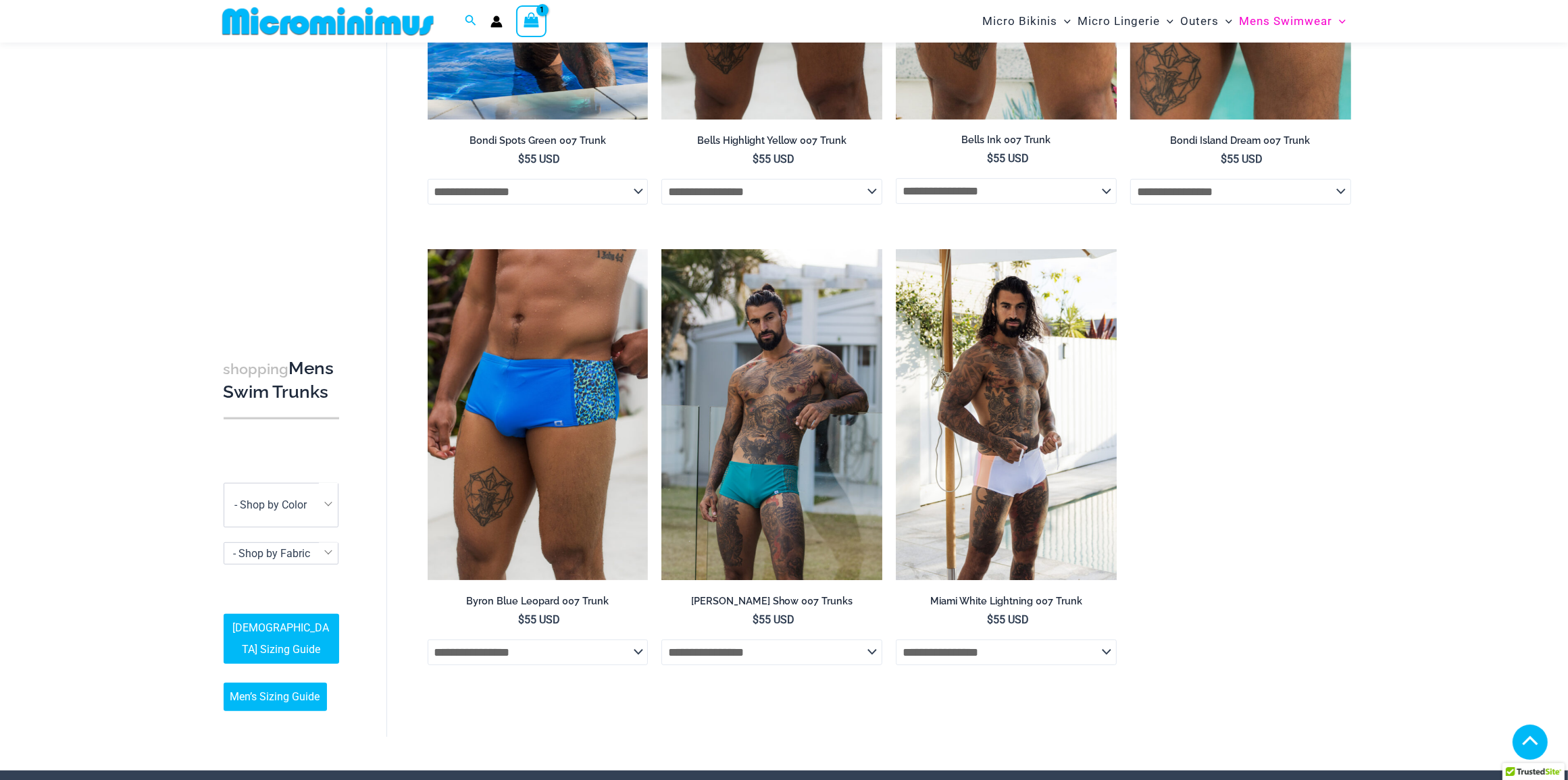
scroll to position [834, 0]
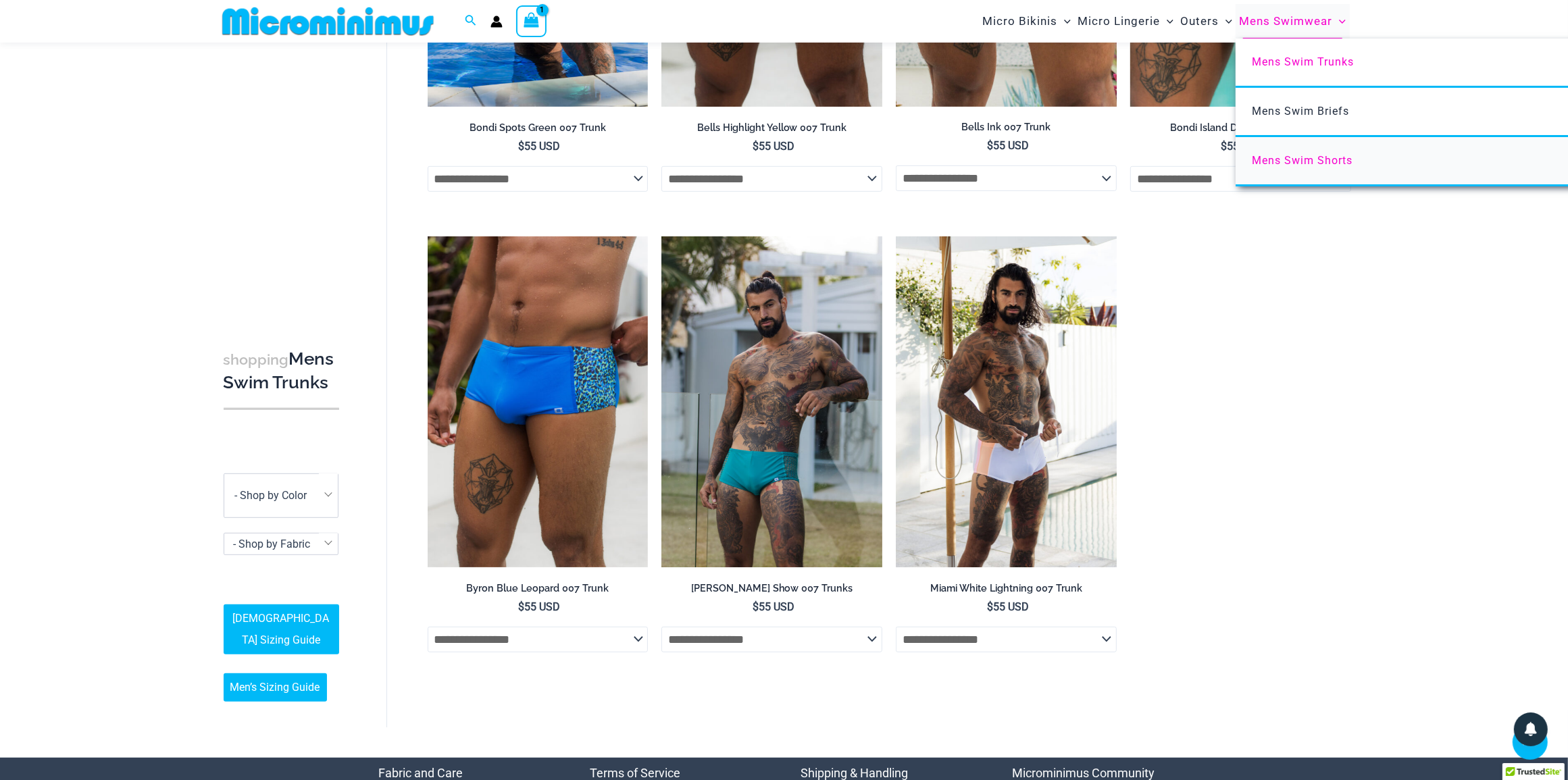
click at [1327, 162] on span "Mens Swim Shorts" at bounding box center [1301, 160] width 101 height 13
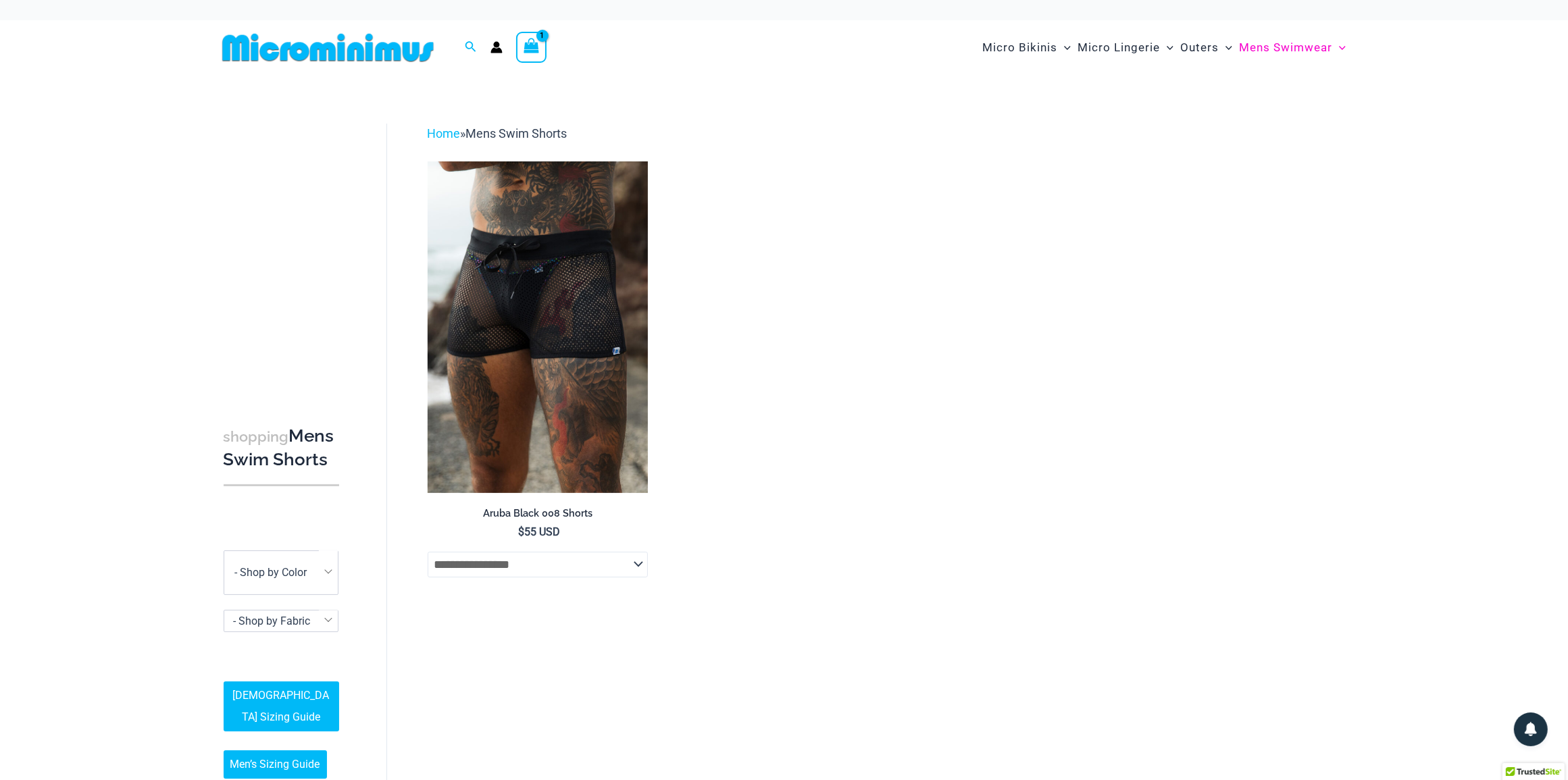
click at [524, 50] on icon "View Shopping Cart, 1 items" at bounding box center [531, 46] width 15 height 15
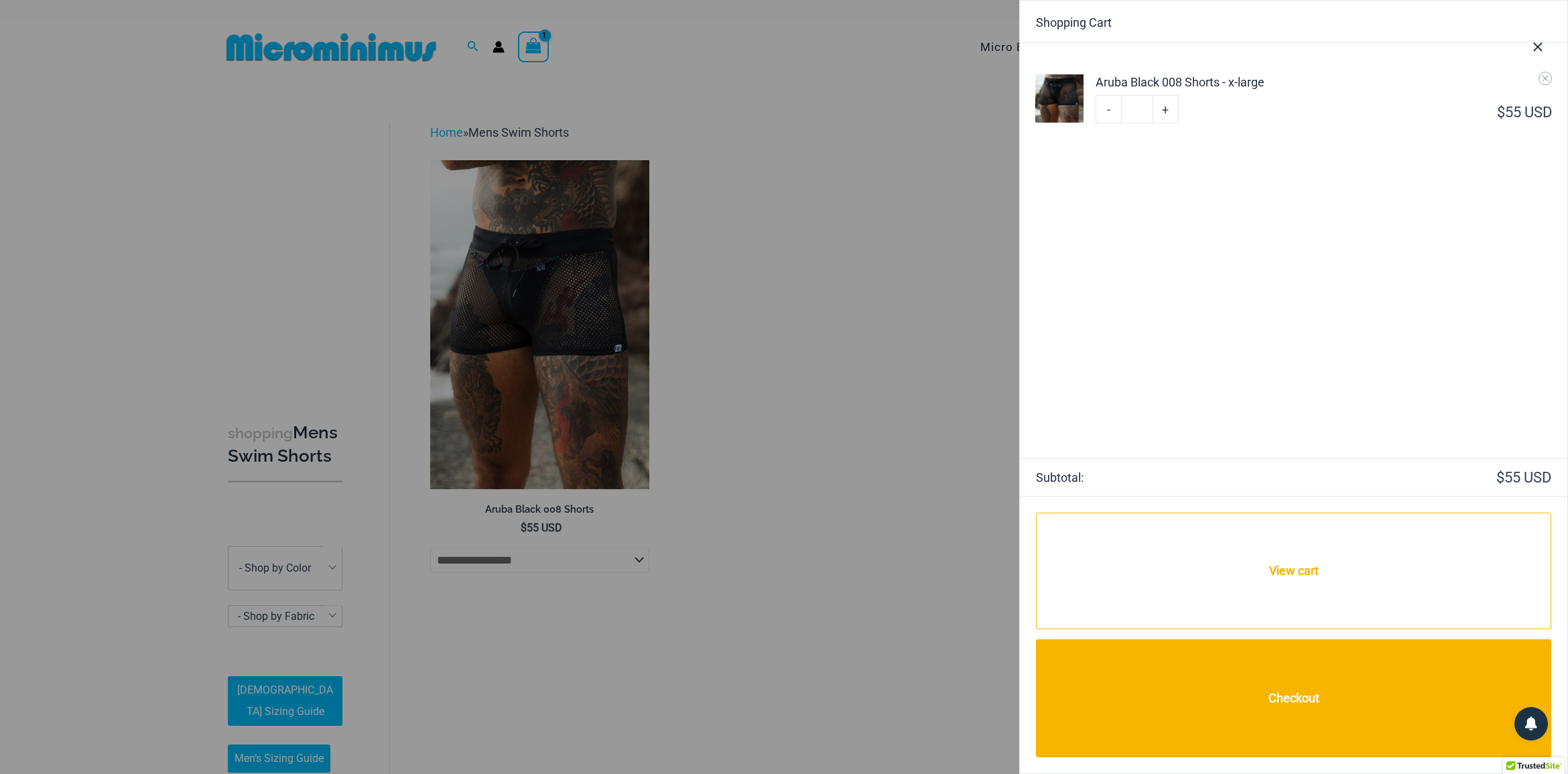
click at [1063, 105] on img at bounding box center [1059, 98] width 48 height 48
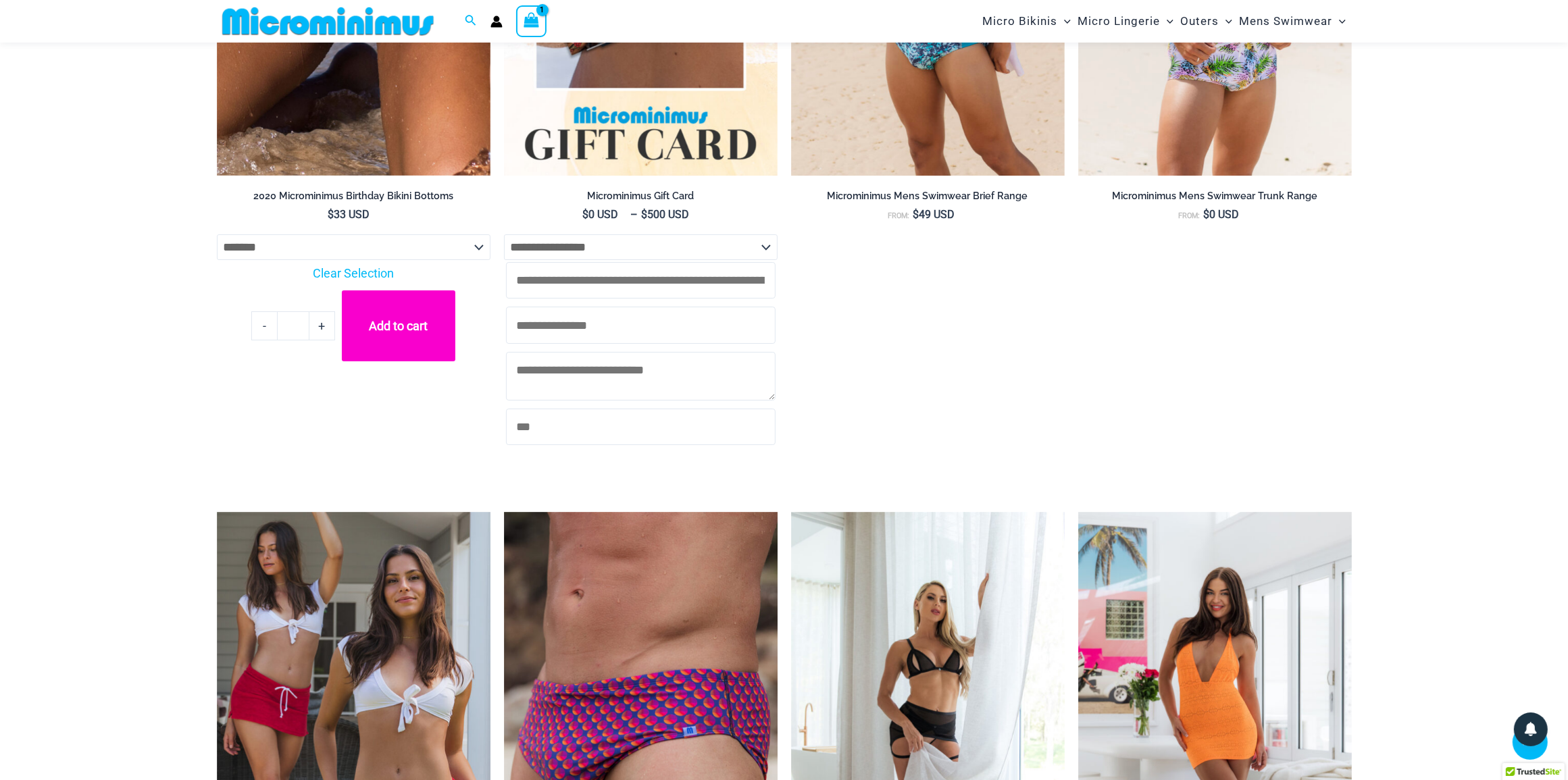
scroll to position [5900, 0]
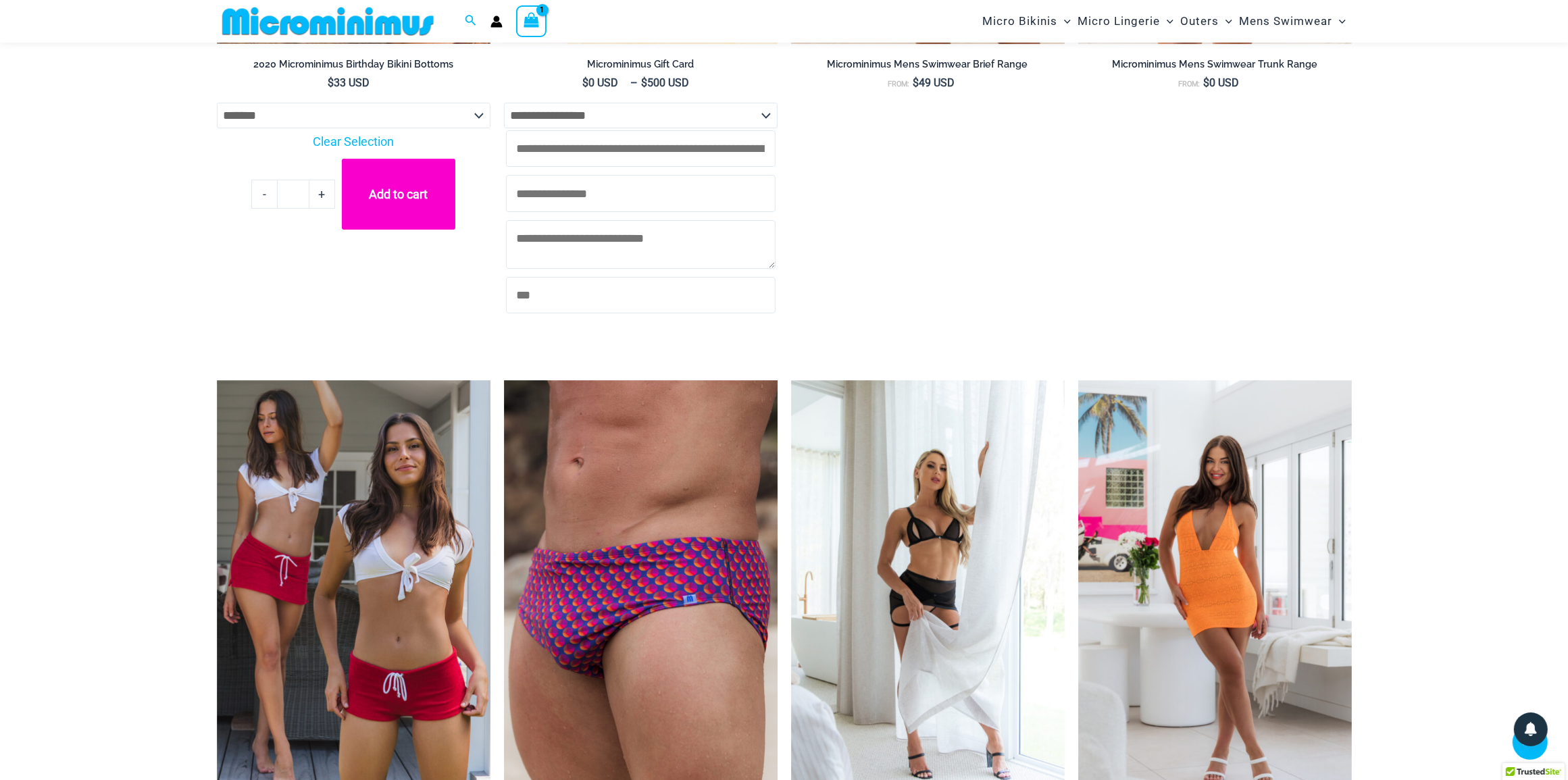
click at [761, 121] on select "**********" at bounding box center [640, 115] width 273 height 26
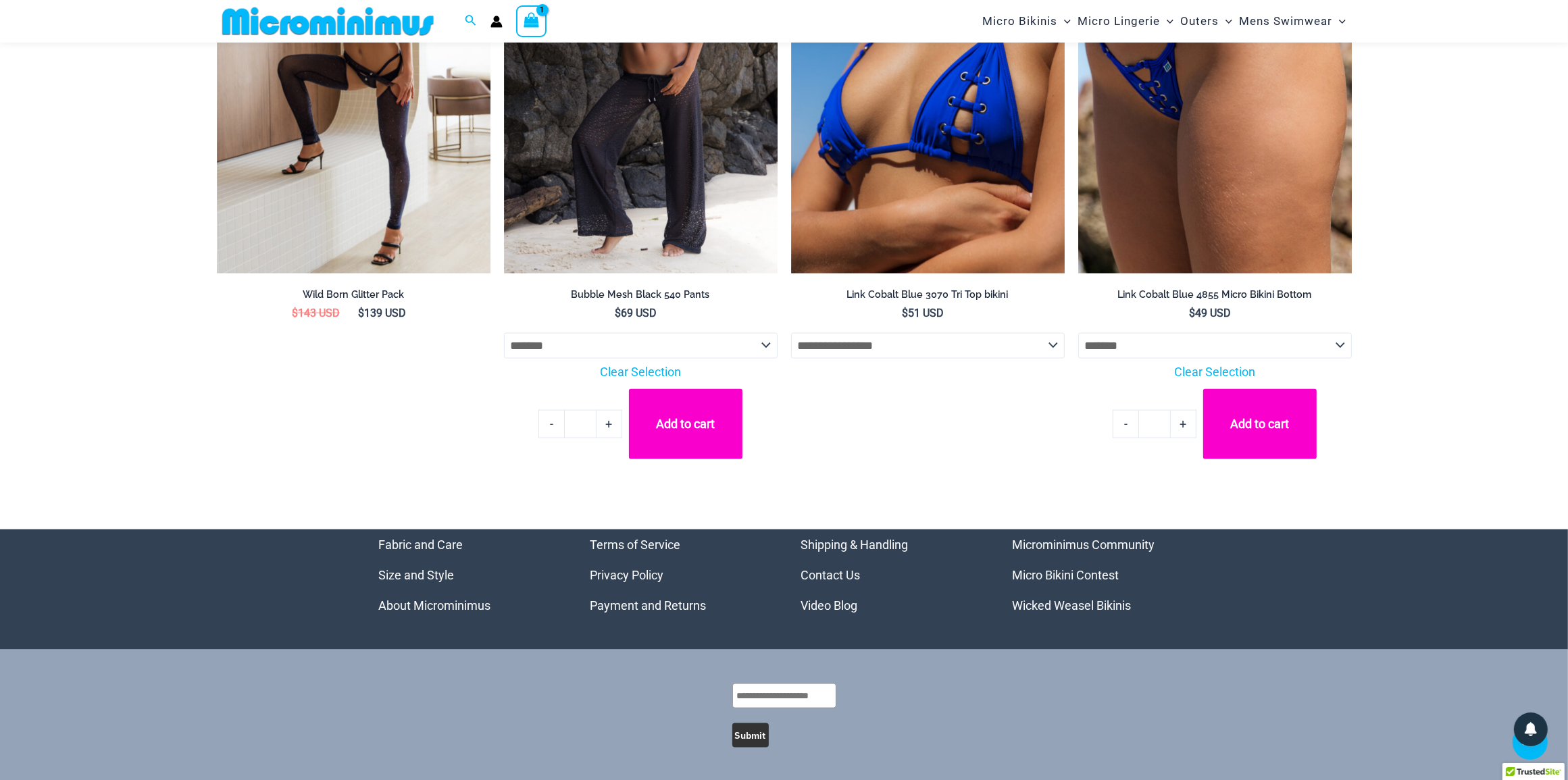
scroll to position [8252, 0]
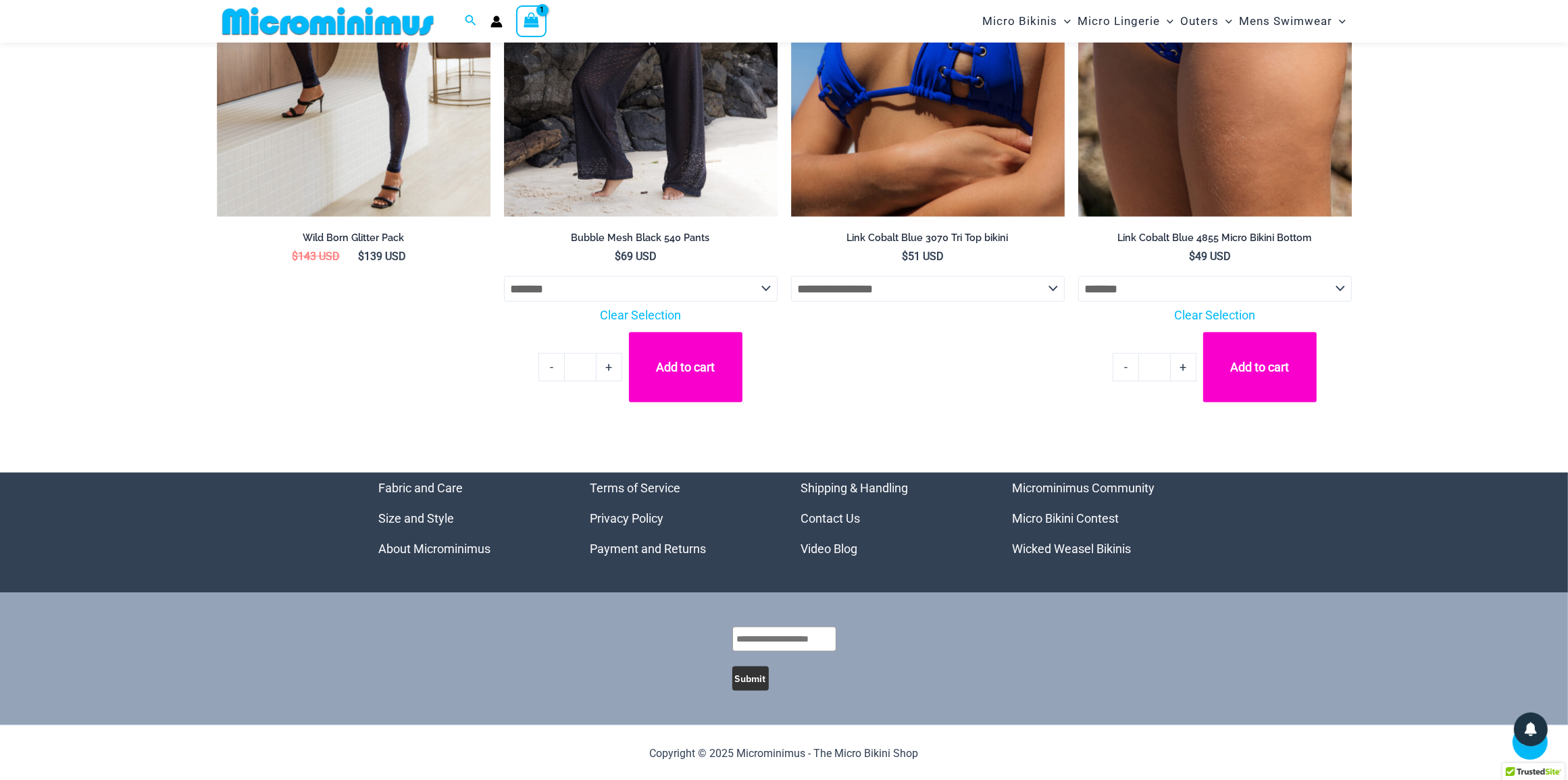
click at [423, 514] on link "Size and Style" at bounding box center [416, 518] width 76 height 14
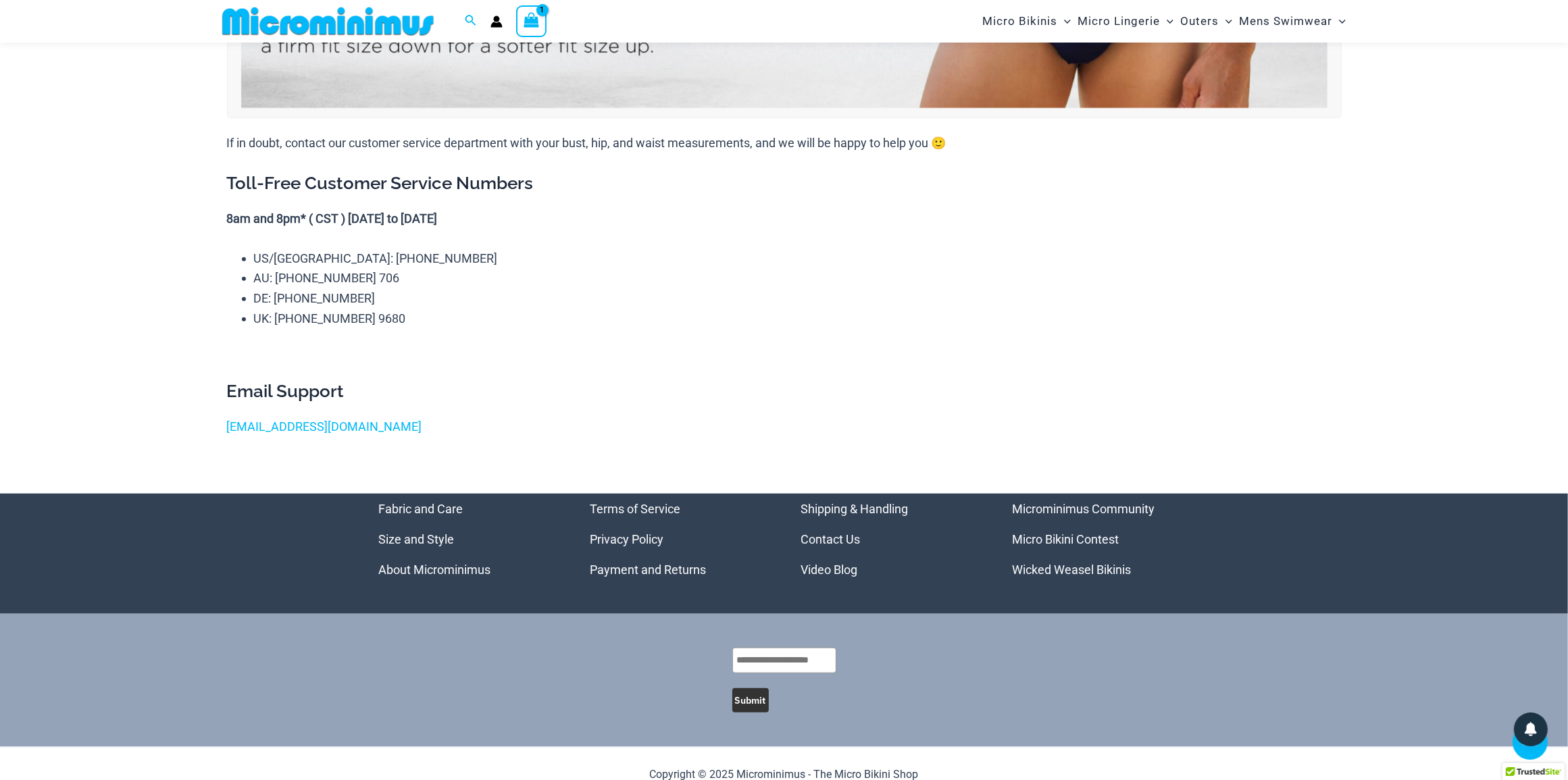
scroll to position [1524, 0]
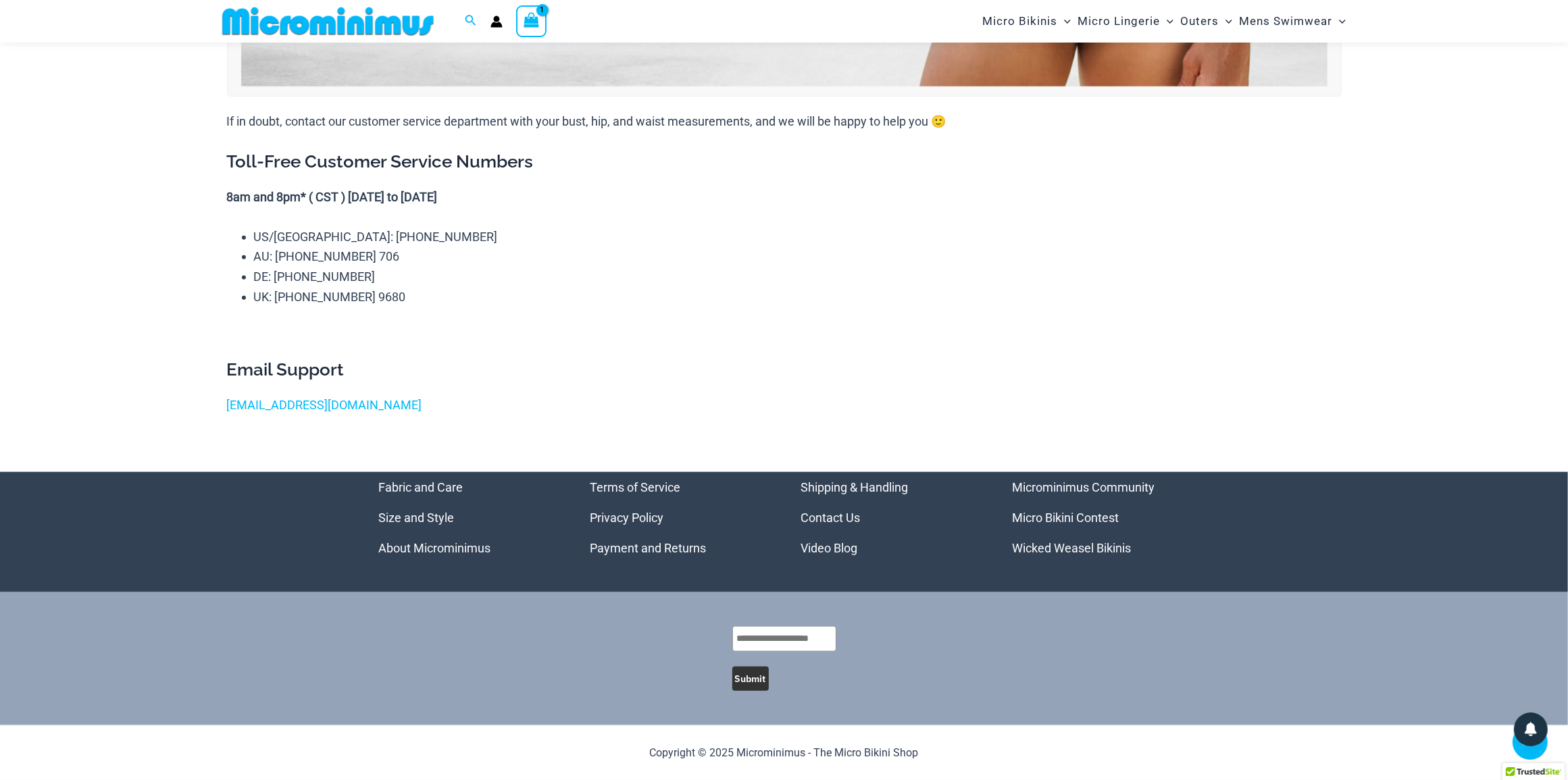
click at [451, 484] on link "Fabric and Care" at bounding box center [420, 487] width 84 height 14
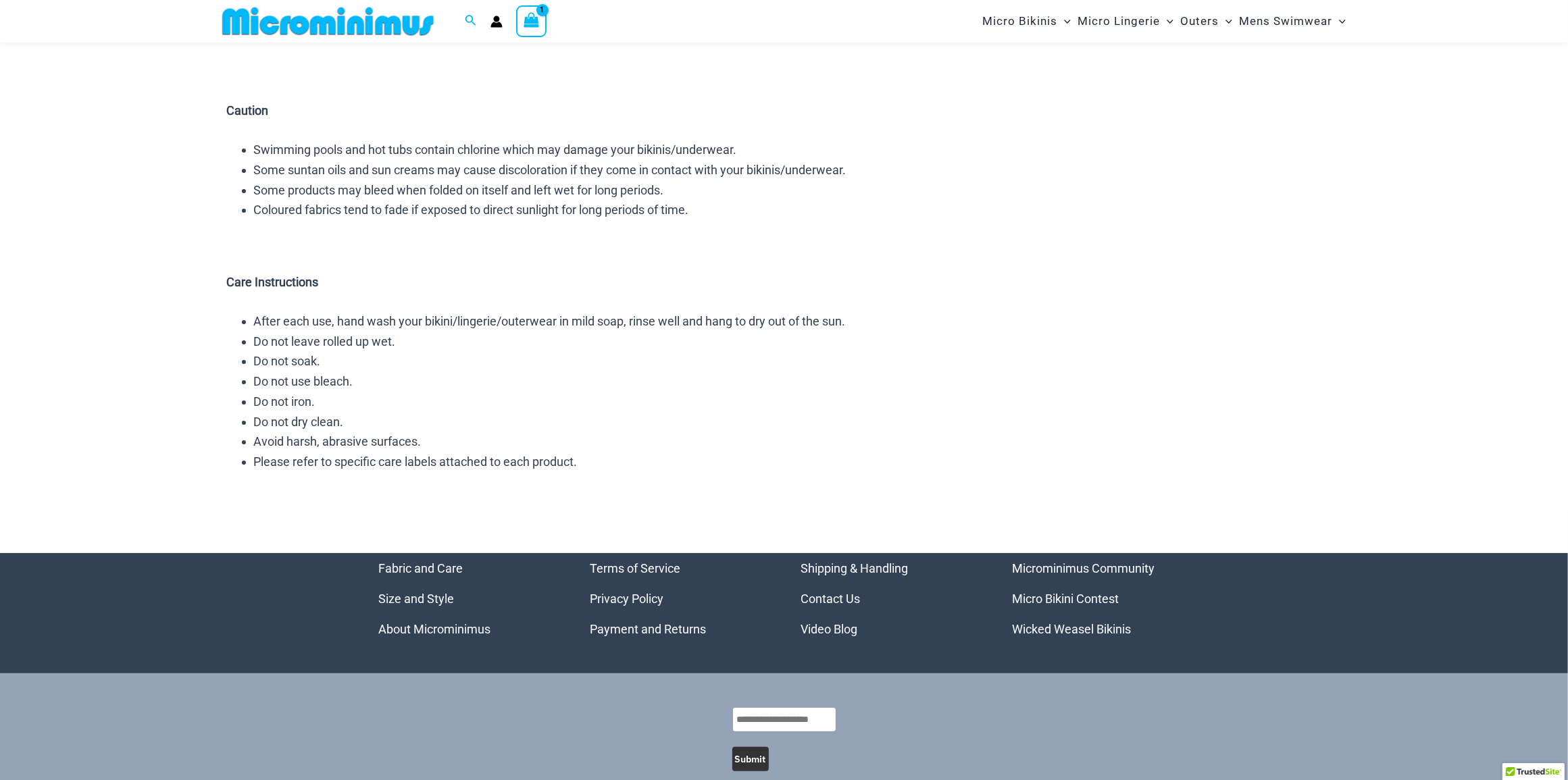
scroll to position [257, 0]
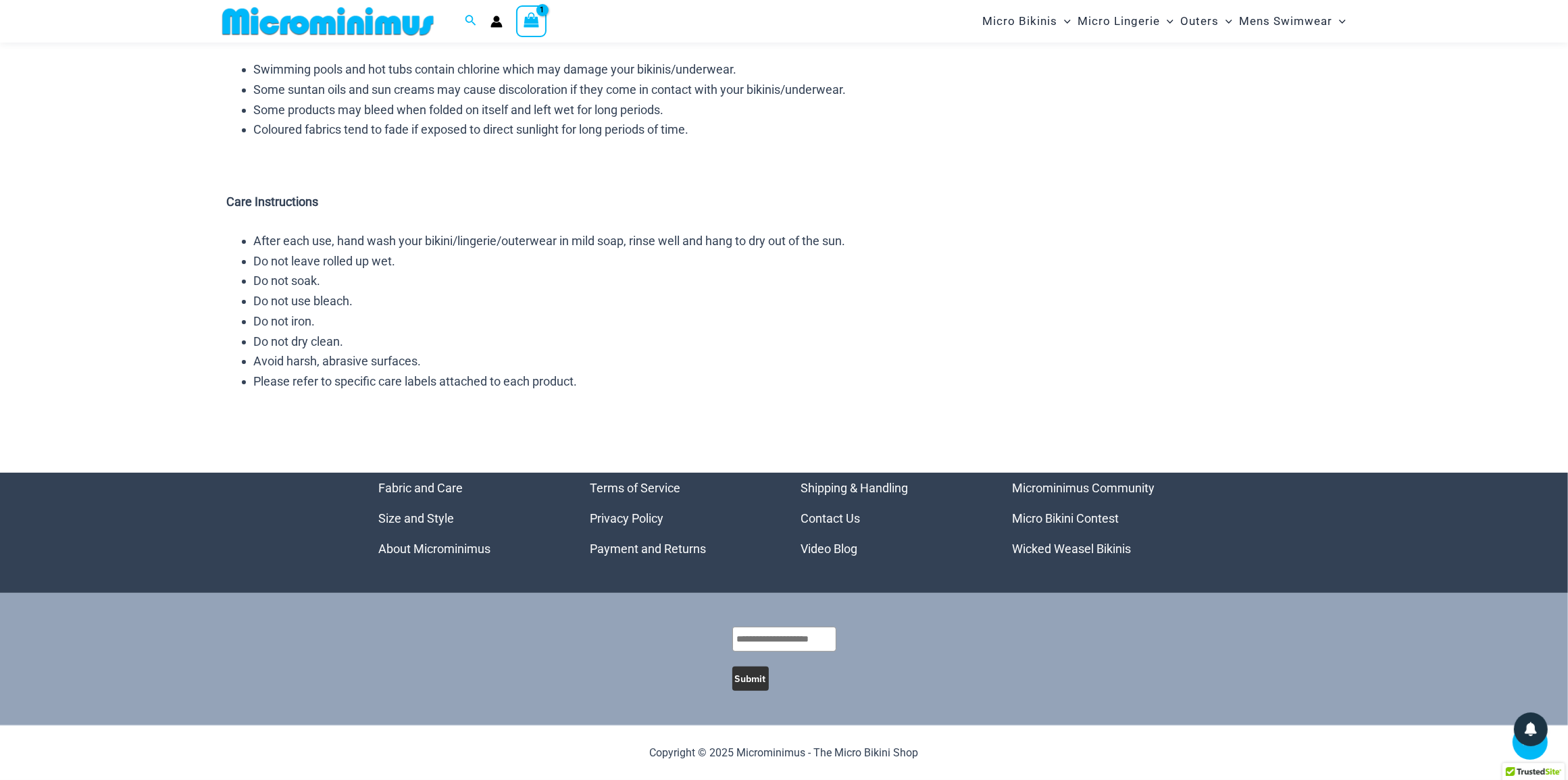
click at [1066, 550] on link "Wicked Weasel Bikinis" at bounding box center [1071, 548] width 119 height 14
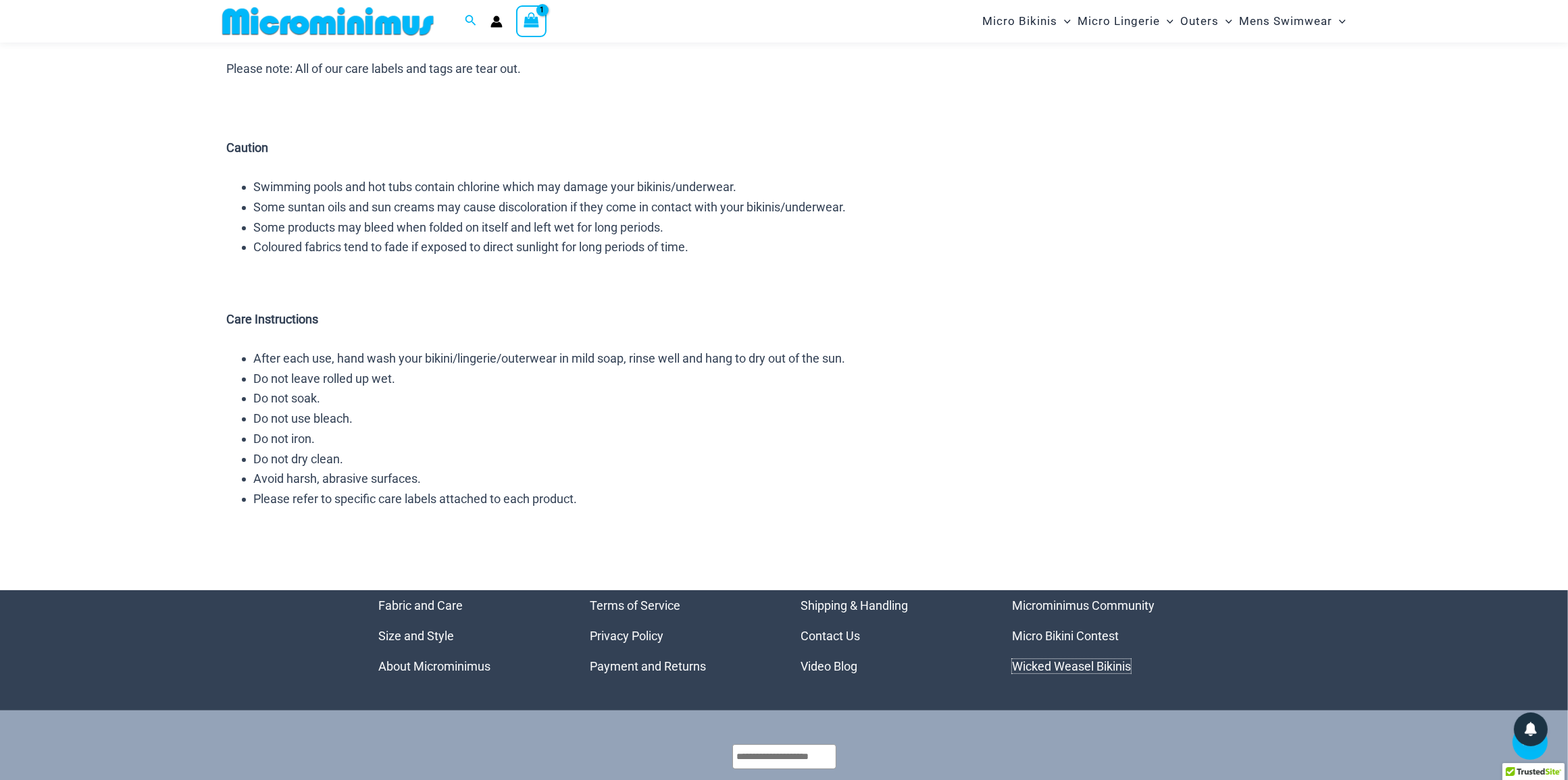
scroll to position [0, 0]
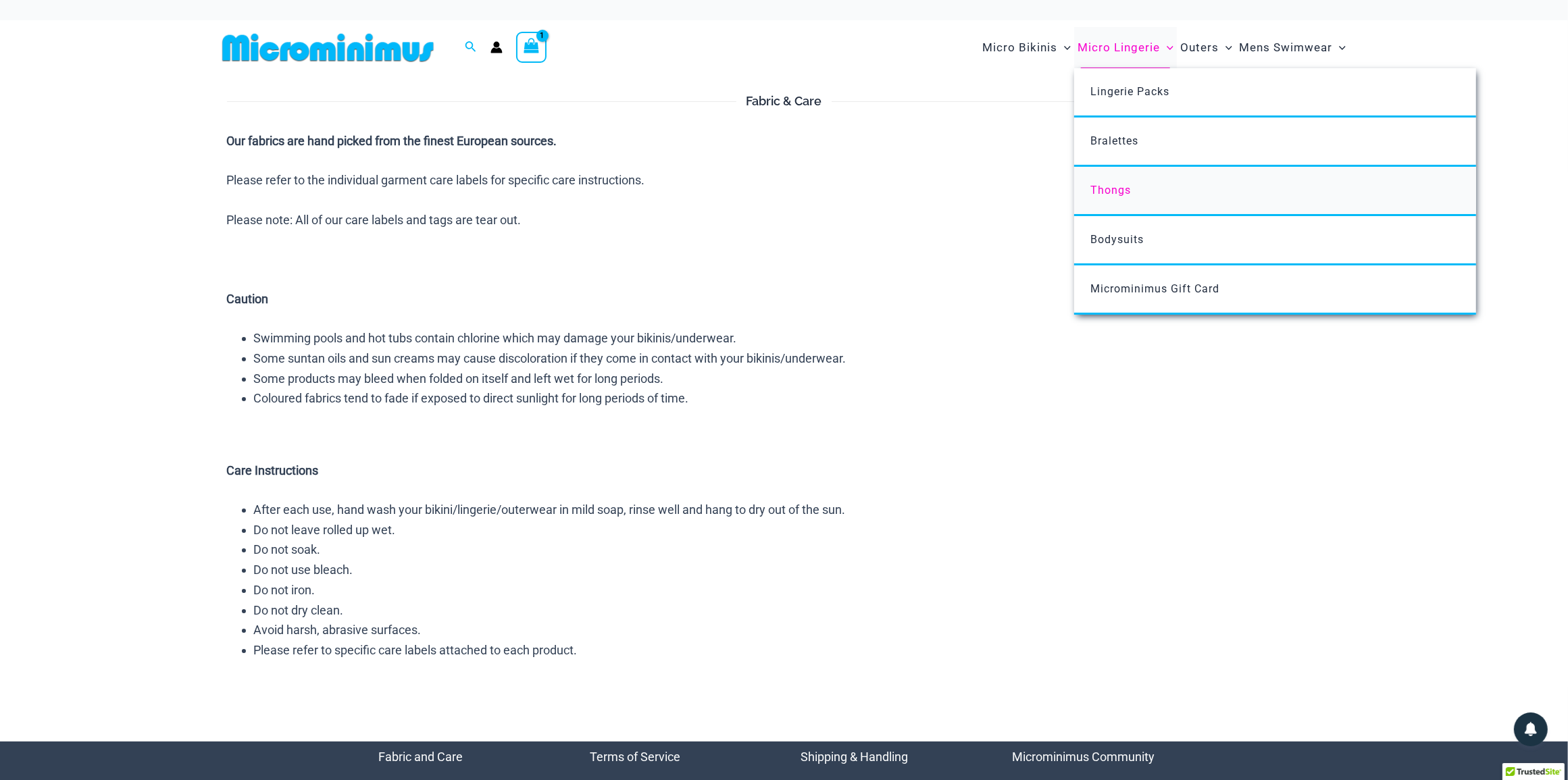
click at [1119, 200] on link "Thongs" at bounding box center [1275, 192] width 402 height 49
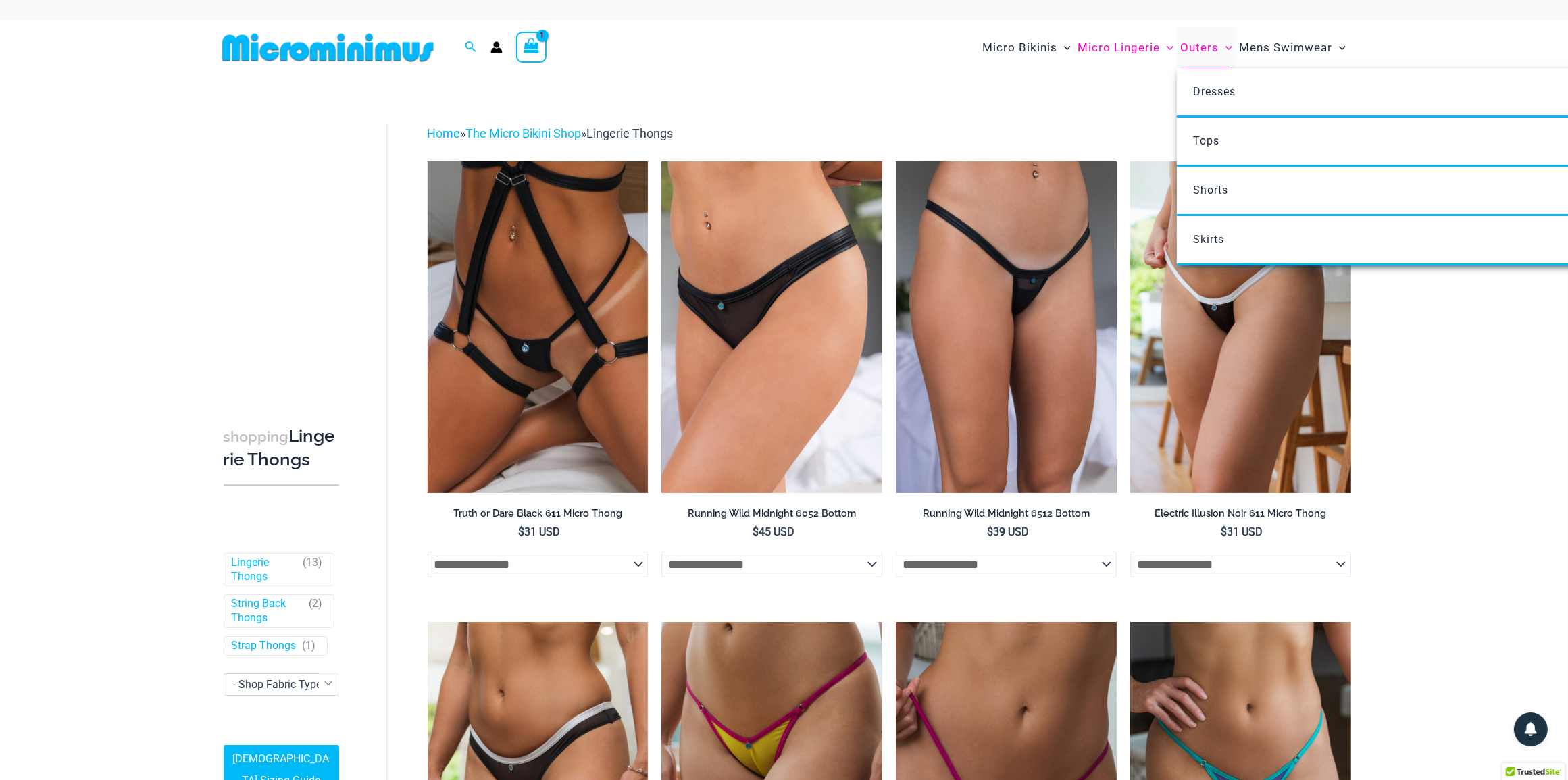
click at [1209, 53] on span "Outers" at bounding box center [1199, 47] width 39 height 34
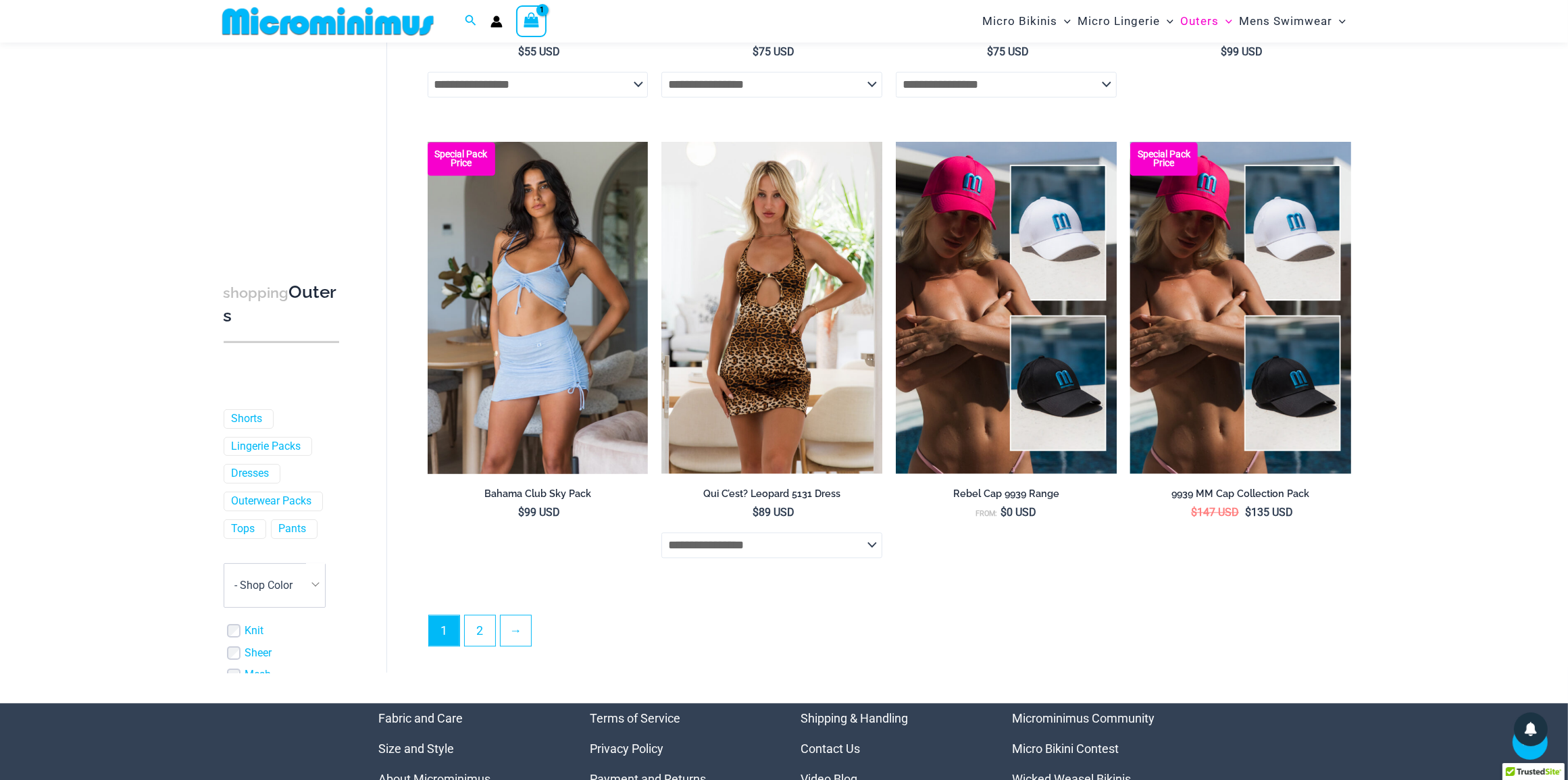
scroll to position [3282, 0]
click at [487, 637] on link "2" at bounding box center [480, 630] width 30 height 31
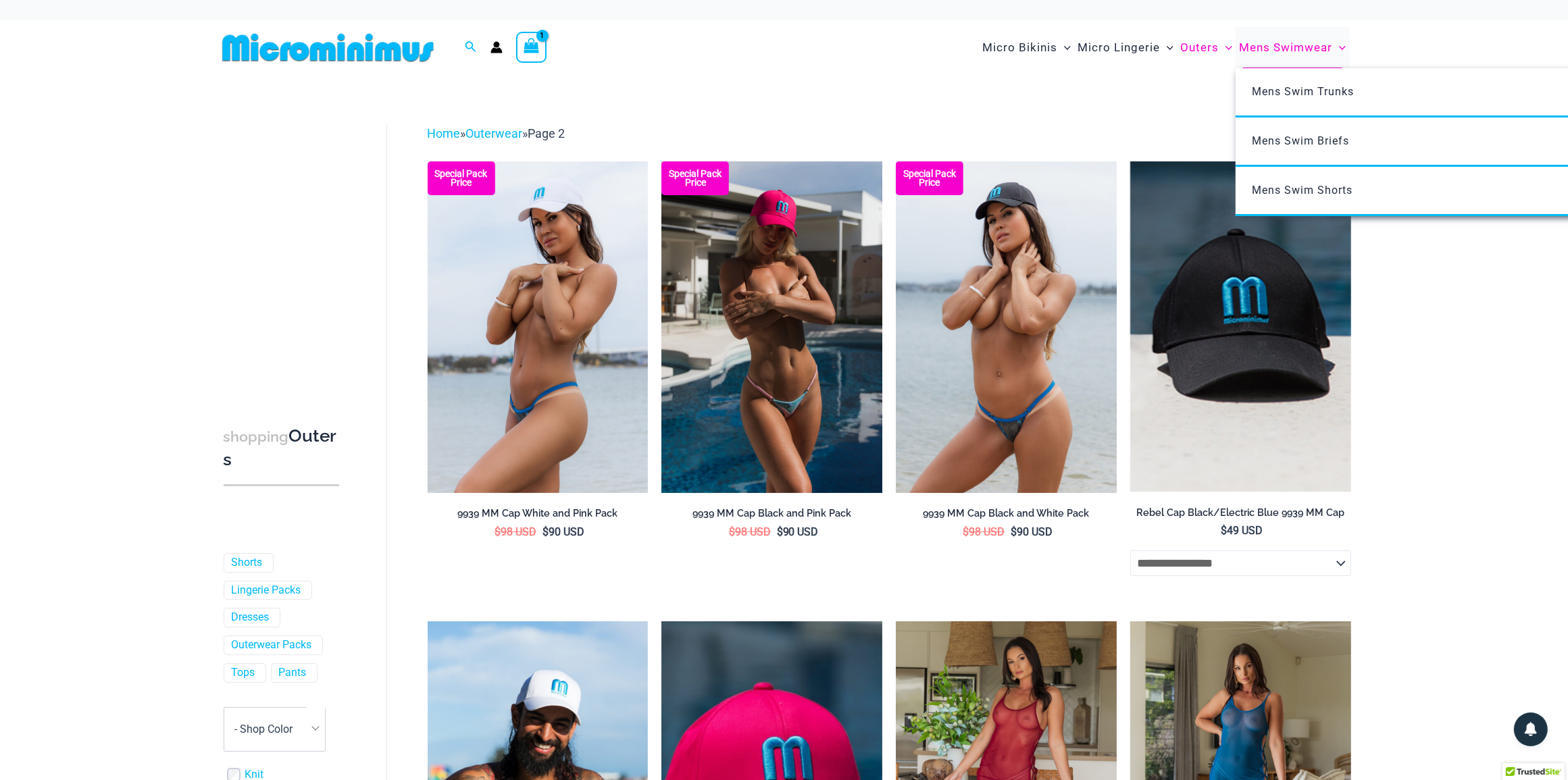
click at [1285, 41] on span "Mens Swimwear" at bounding box center [1285, 47] width 93 height 34
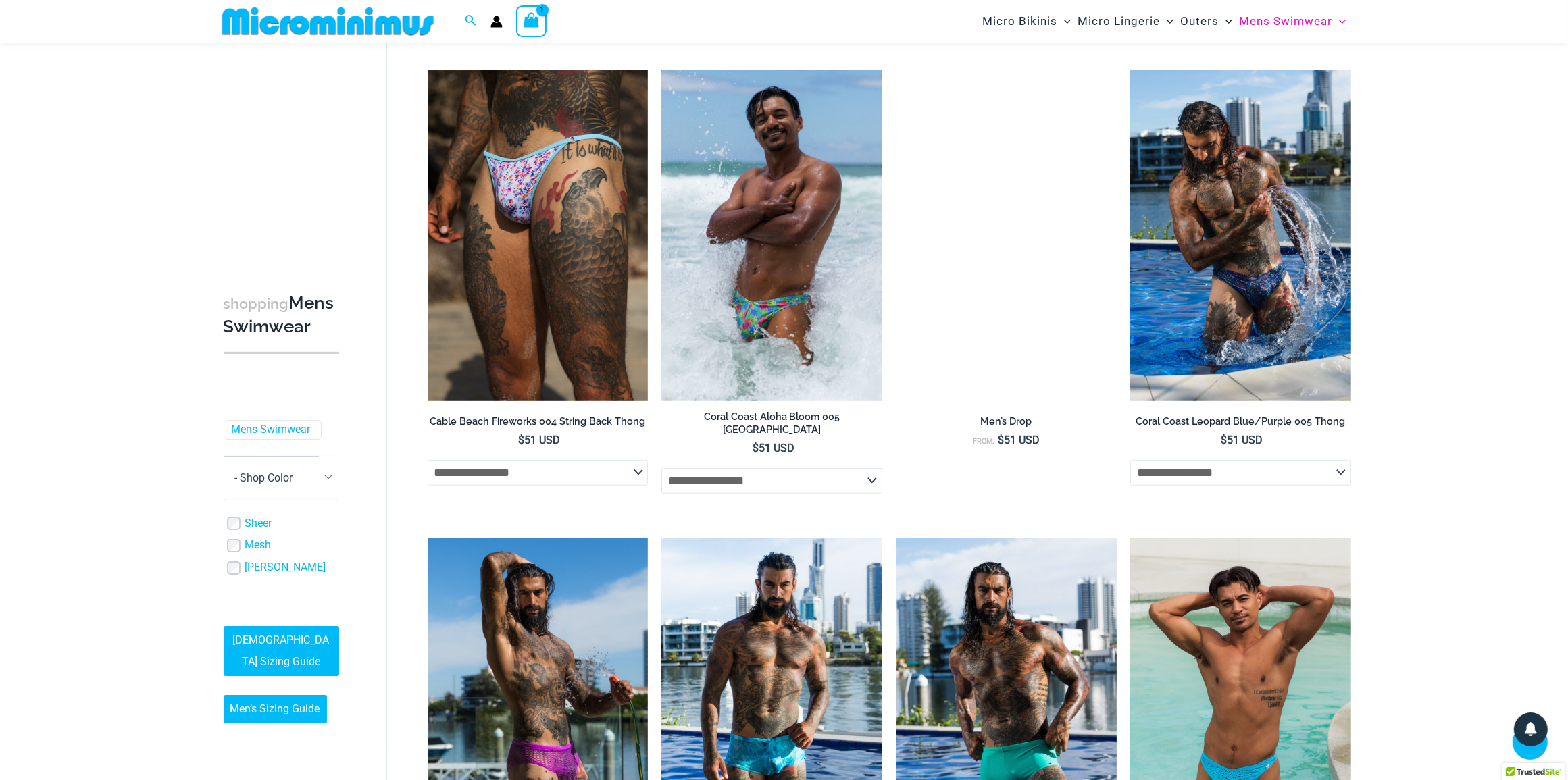
scroll to position [1087, 0]
